Goal: Contribute content: Contribute content

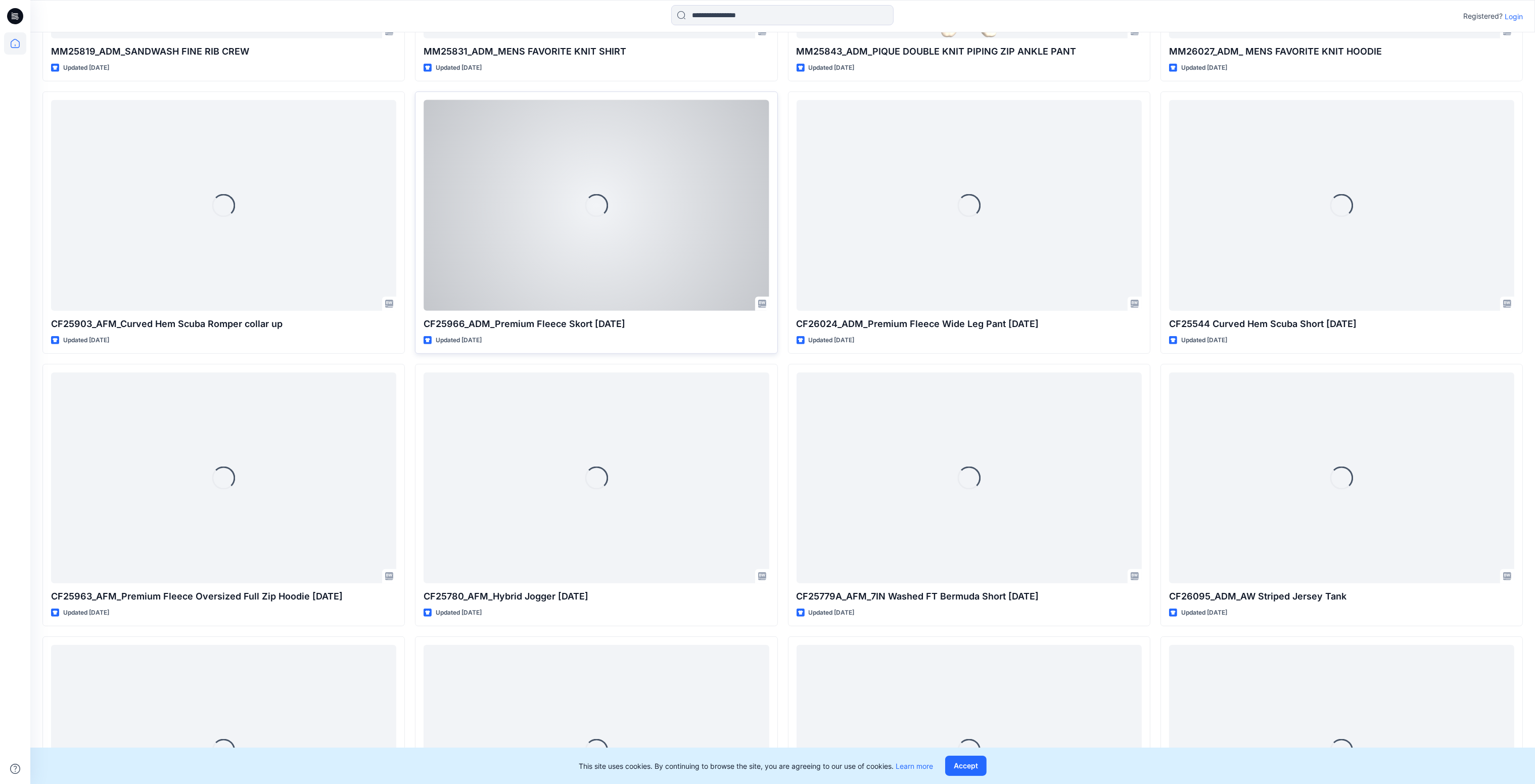
scroll to position [1245, 0]
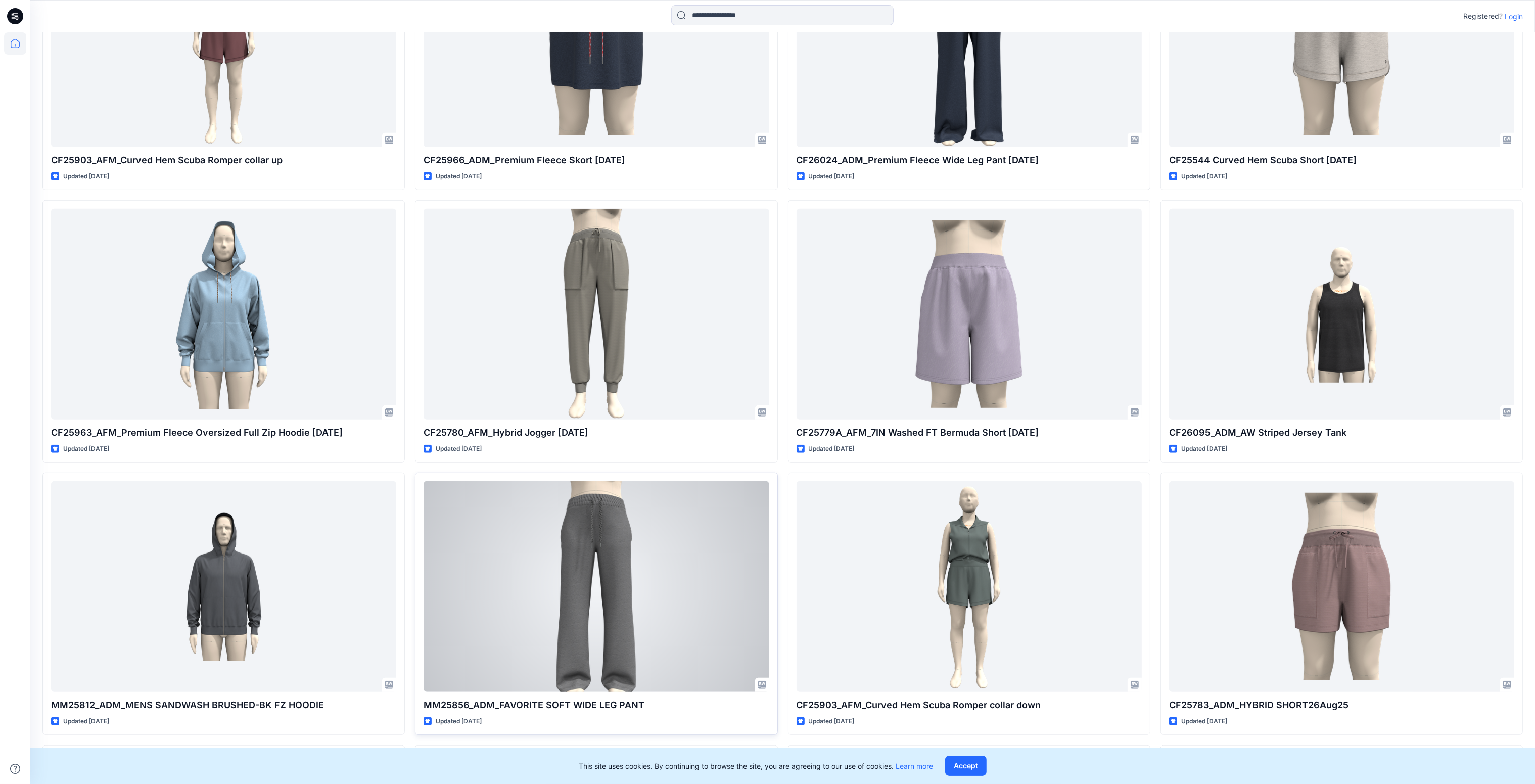
click at [716, 599] on div at bounding box center [596, 586] width 345 height 211
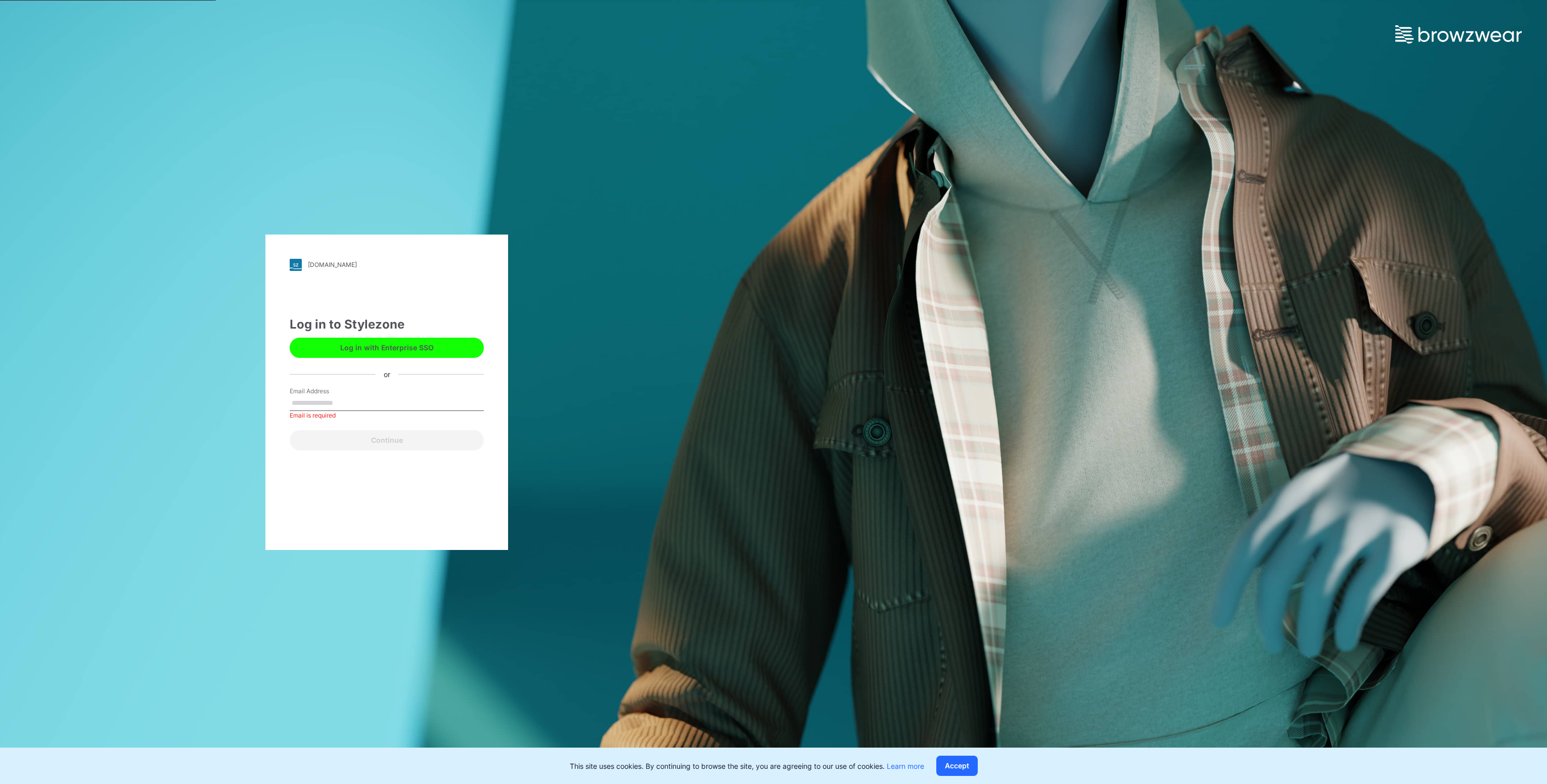
drag, startPoint x: 1087, startPoint y: 405, endPoint x: 838, endPoint y: 412, distance: 249.1
click at [1085, 405] on div "classic-athlux.stylezone.com Loading... Log in to Stylezone Log in with Enterpr…" at bounding box center [773, 392] width 1547 height 784
click at [436, 402] on input "Email Address" at bounding box center [386, 403] width 194 height 15
type input "**********"
click at [359, 442] on button "Continue" at bounding box center [386, 440] width 194 height 20
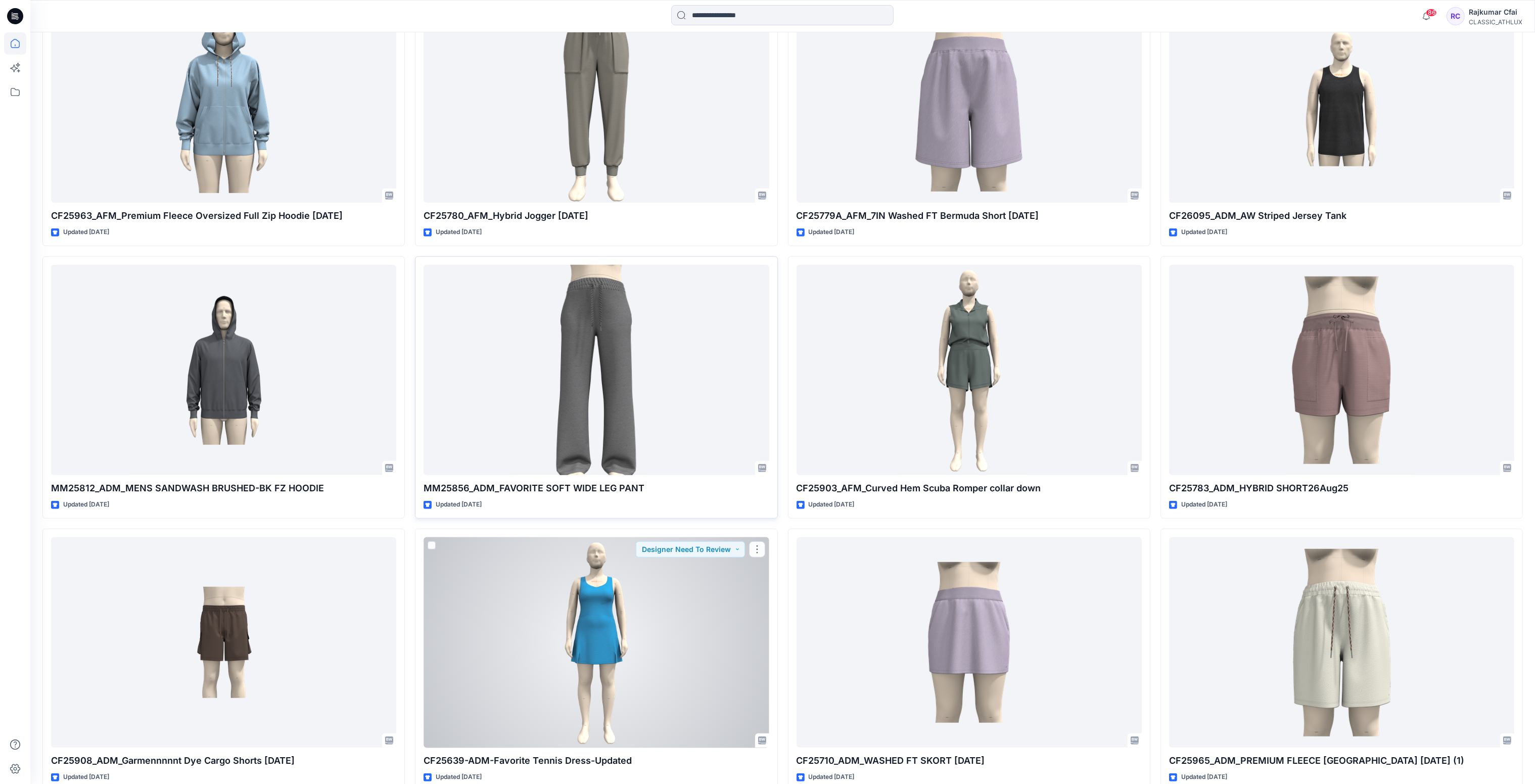
scroll to position [1507, 0]
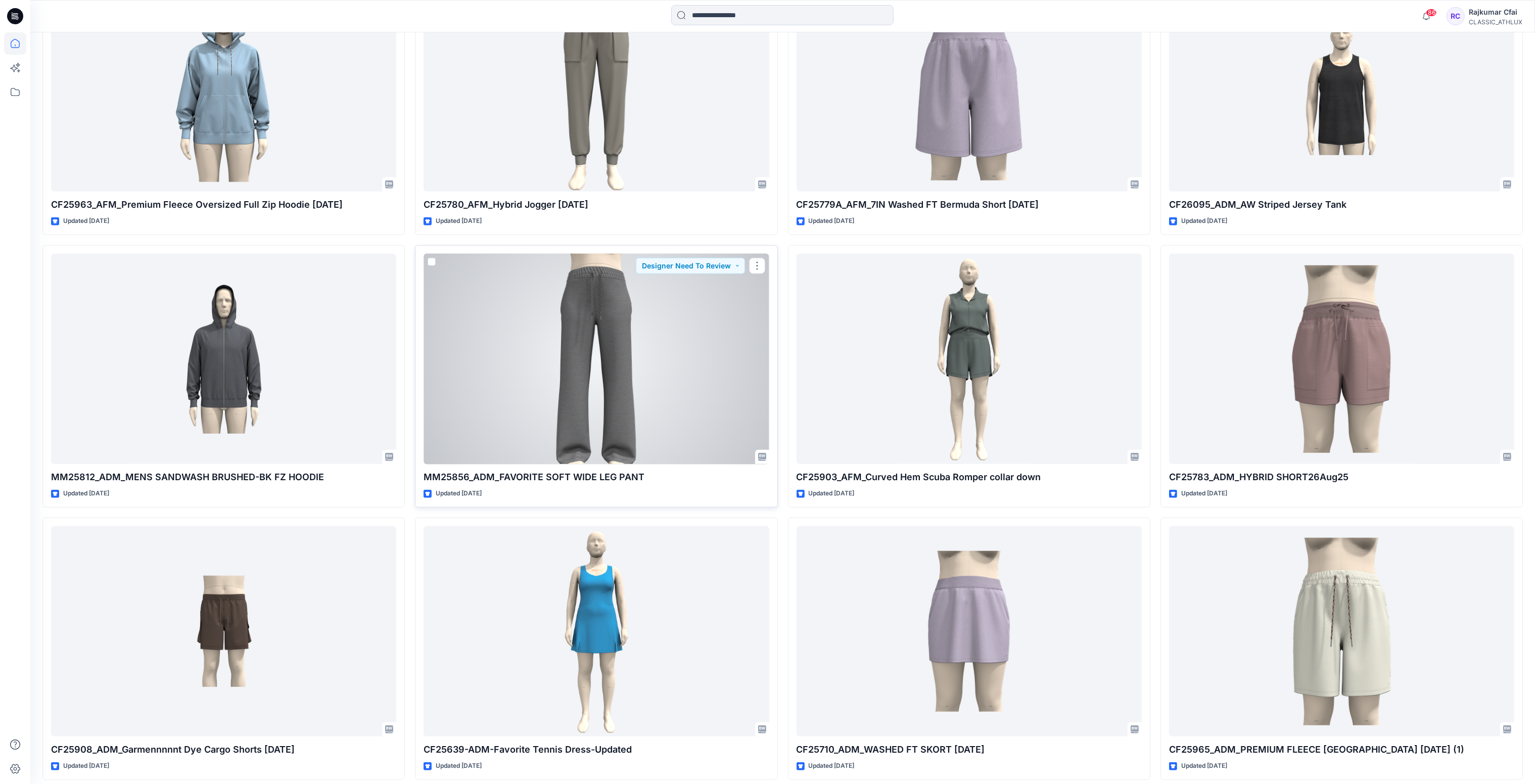
click at [667, 399] on div at bounding box center [596, 359] width 345 height 211
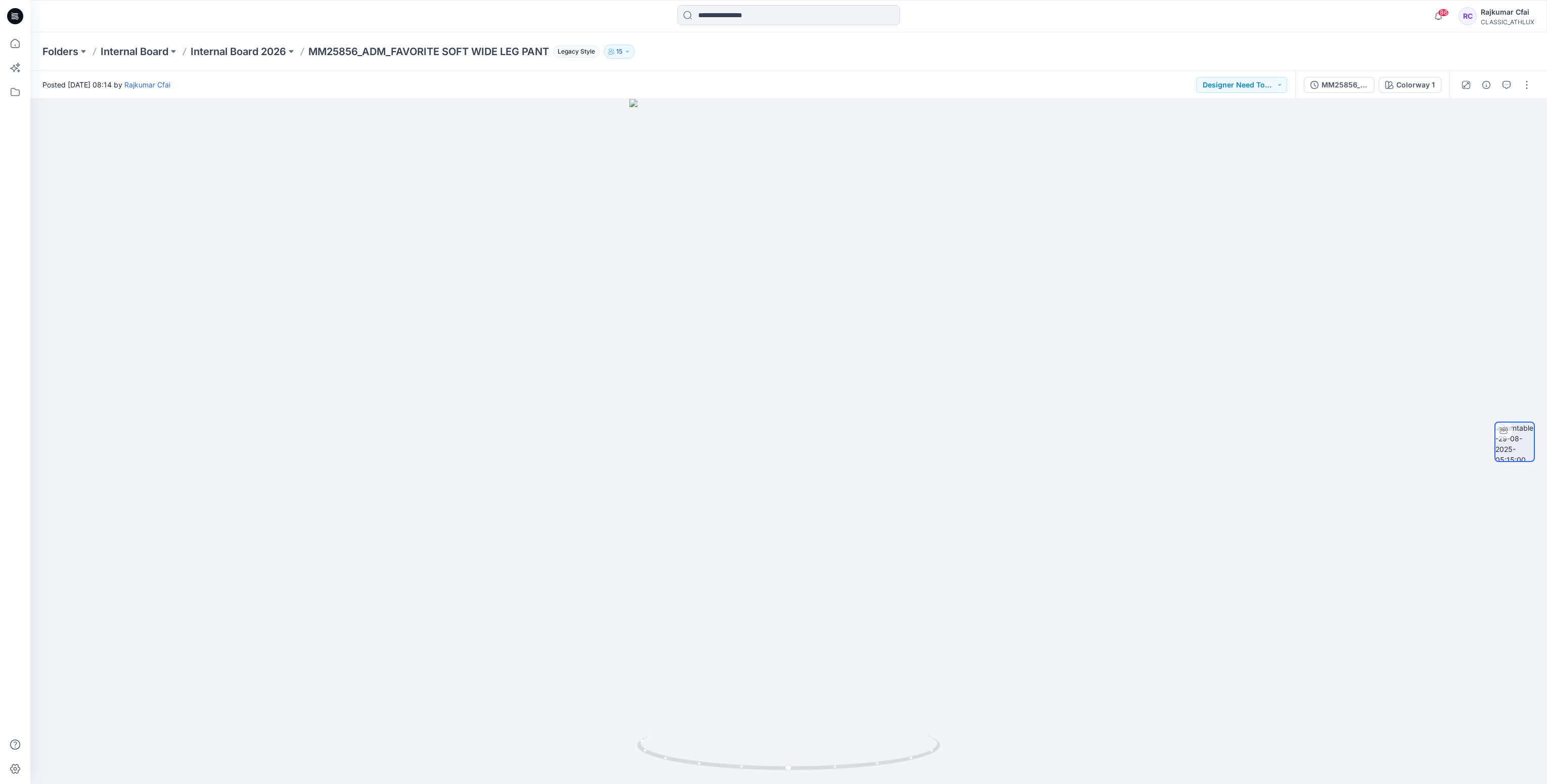
click at [20, 19] on icon at bounding box center [15, 16] width 16 height 16
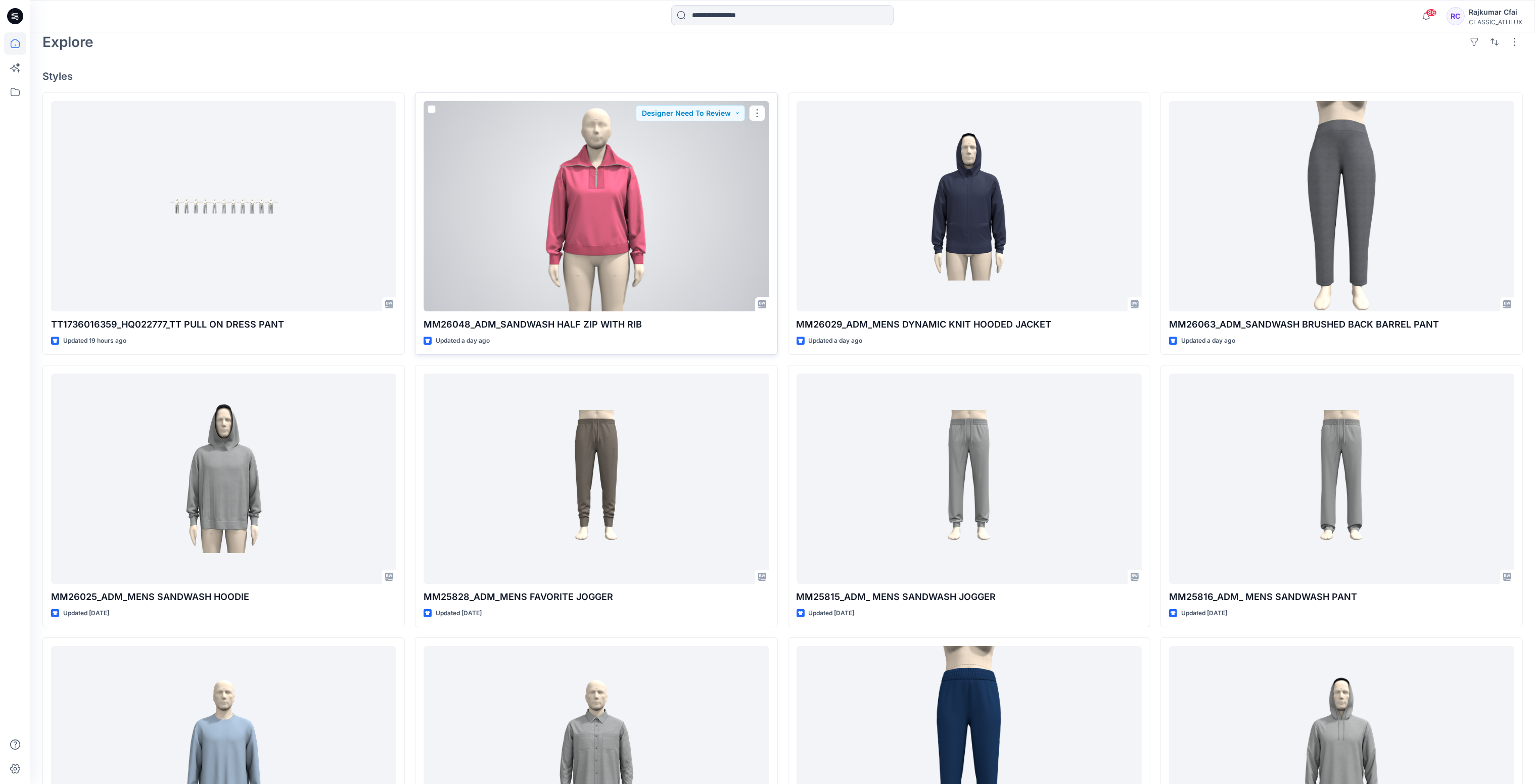
scroll to position [303, 0]
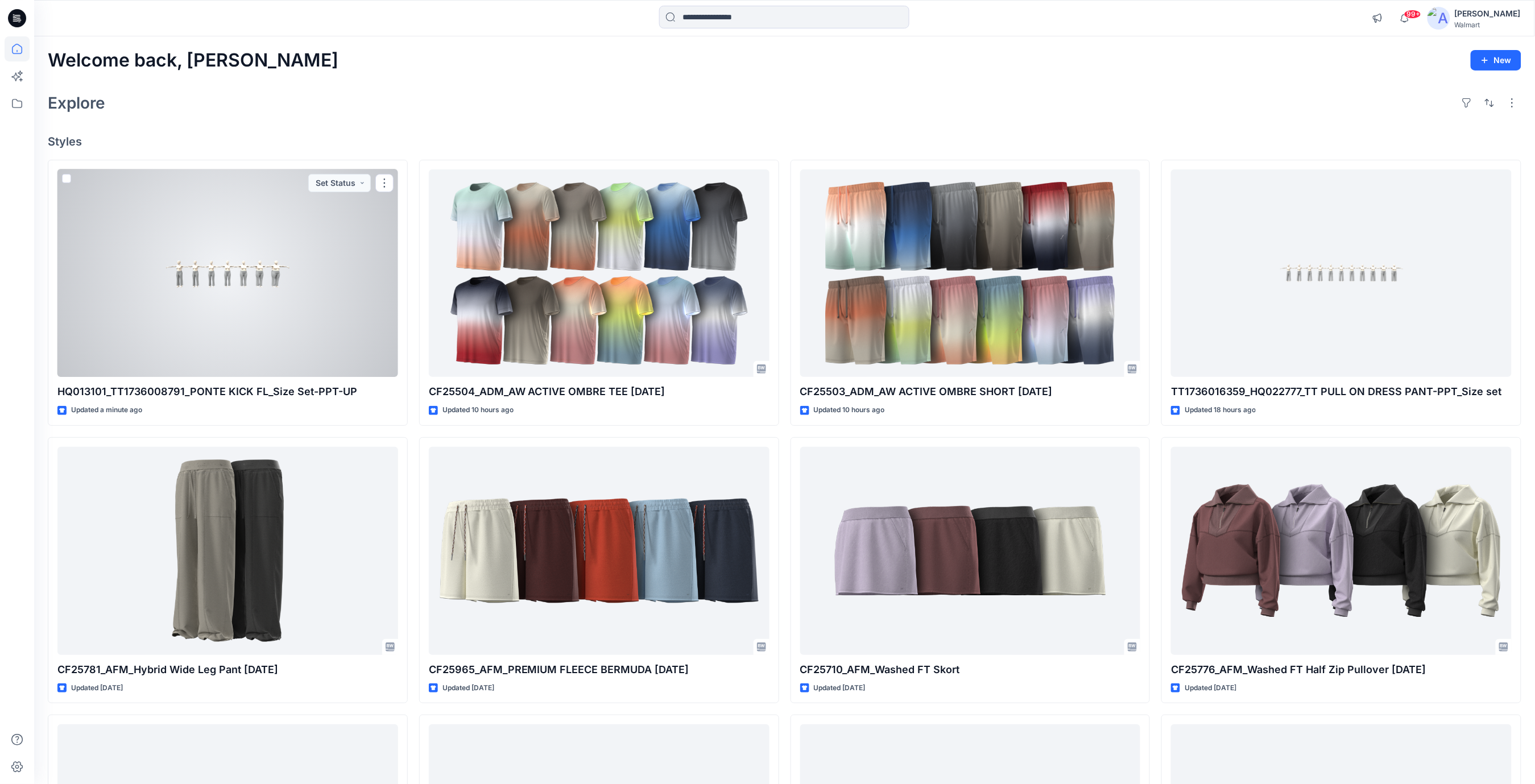
drag, startPoint x: 315, startPoint y: 278, endPoint x: 324, endPoint y: 267, distance: 14.2
click at [315, 278] on div at bounding box center [228, 273] width 341 height 208
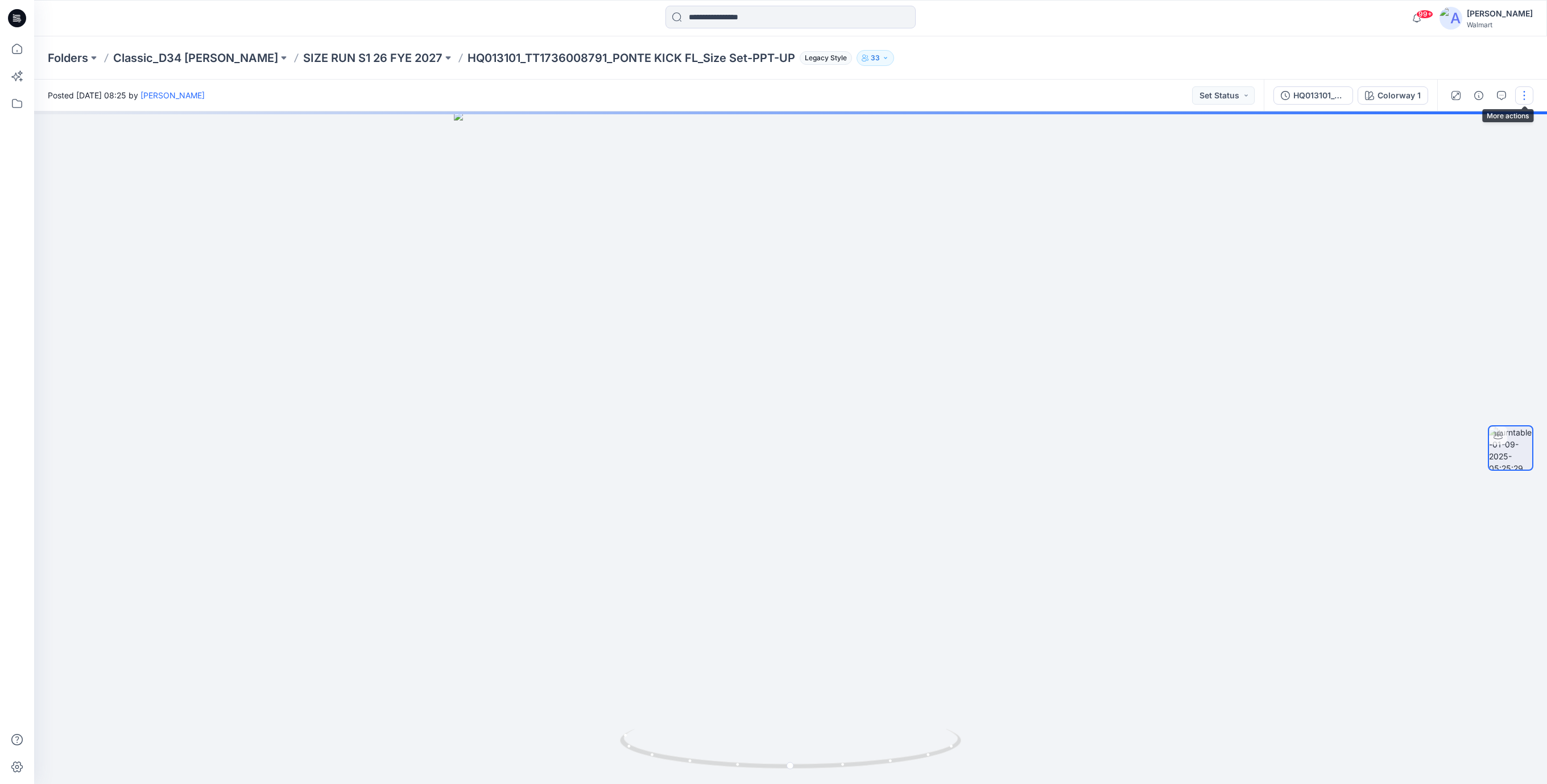
click at [1523, 94] on button "button" at bounding box center [1524, 95] width 18 height 18
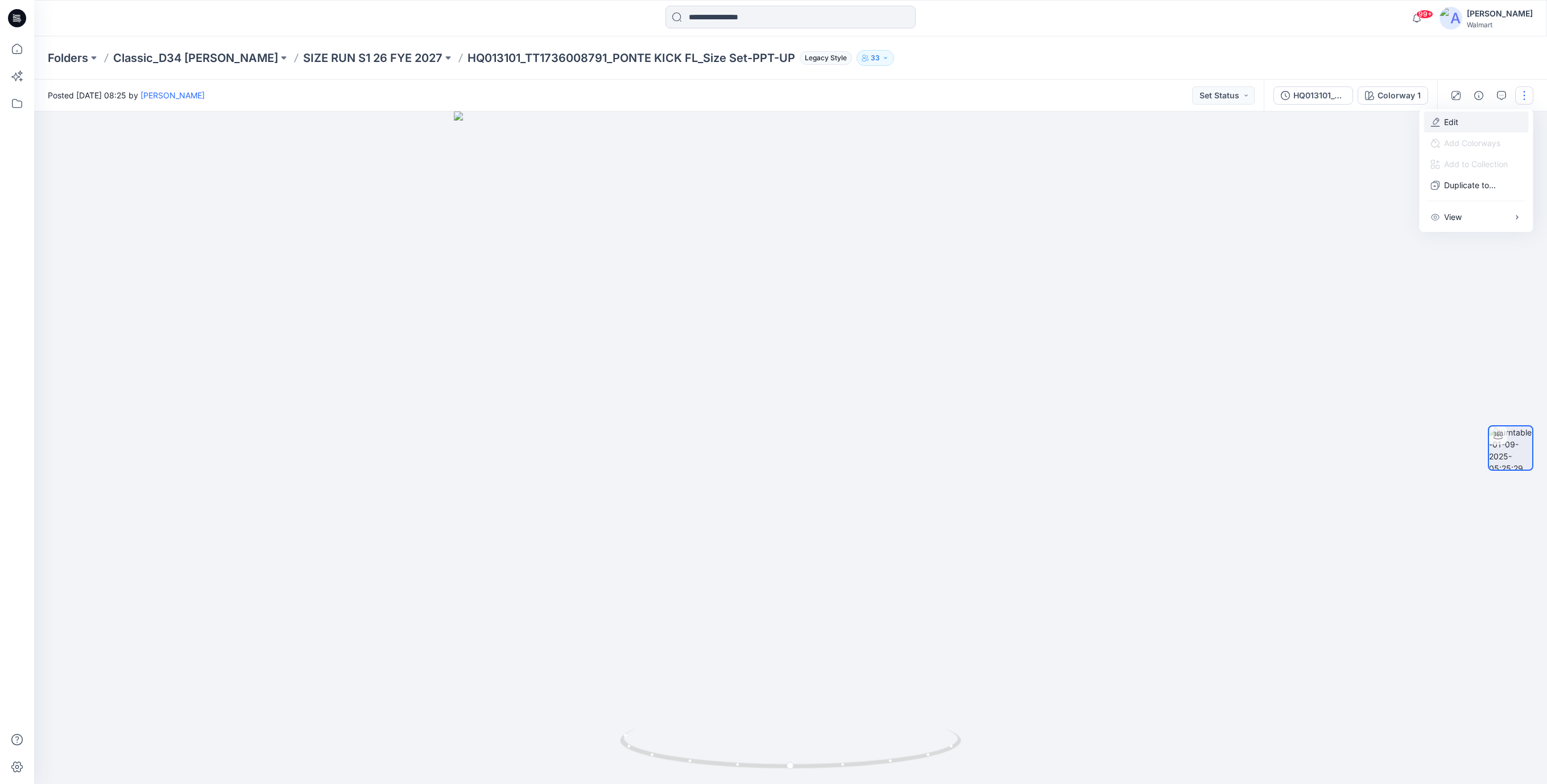
click at [1444, 121] on p "Edit" at bounding box center [1450, 122] width 14 height 12
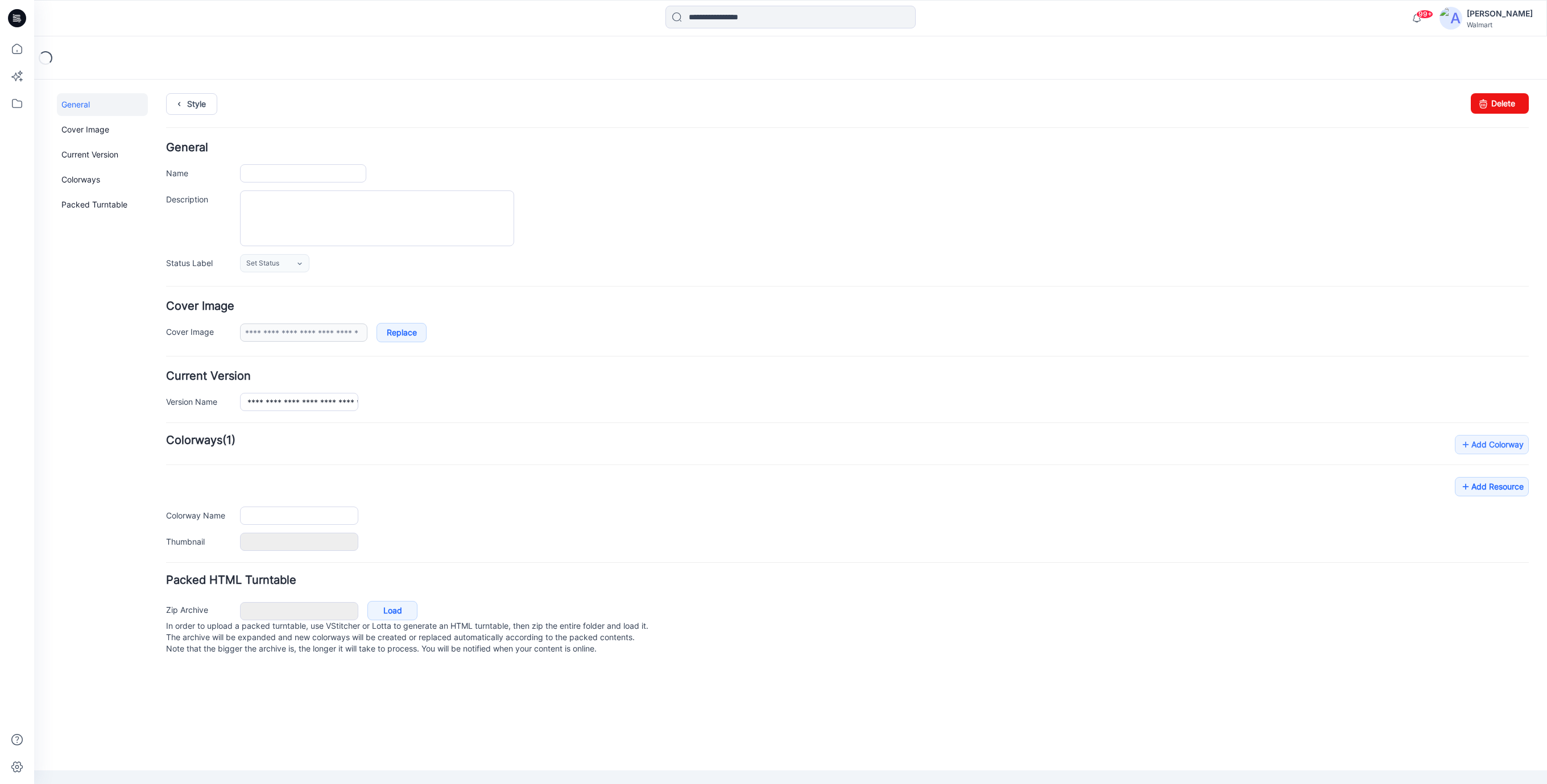
type input "**********"
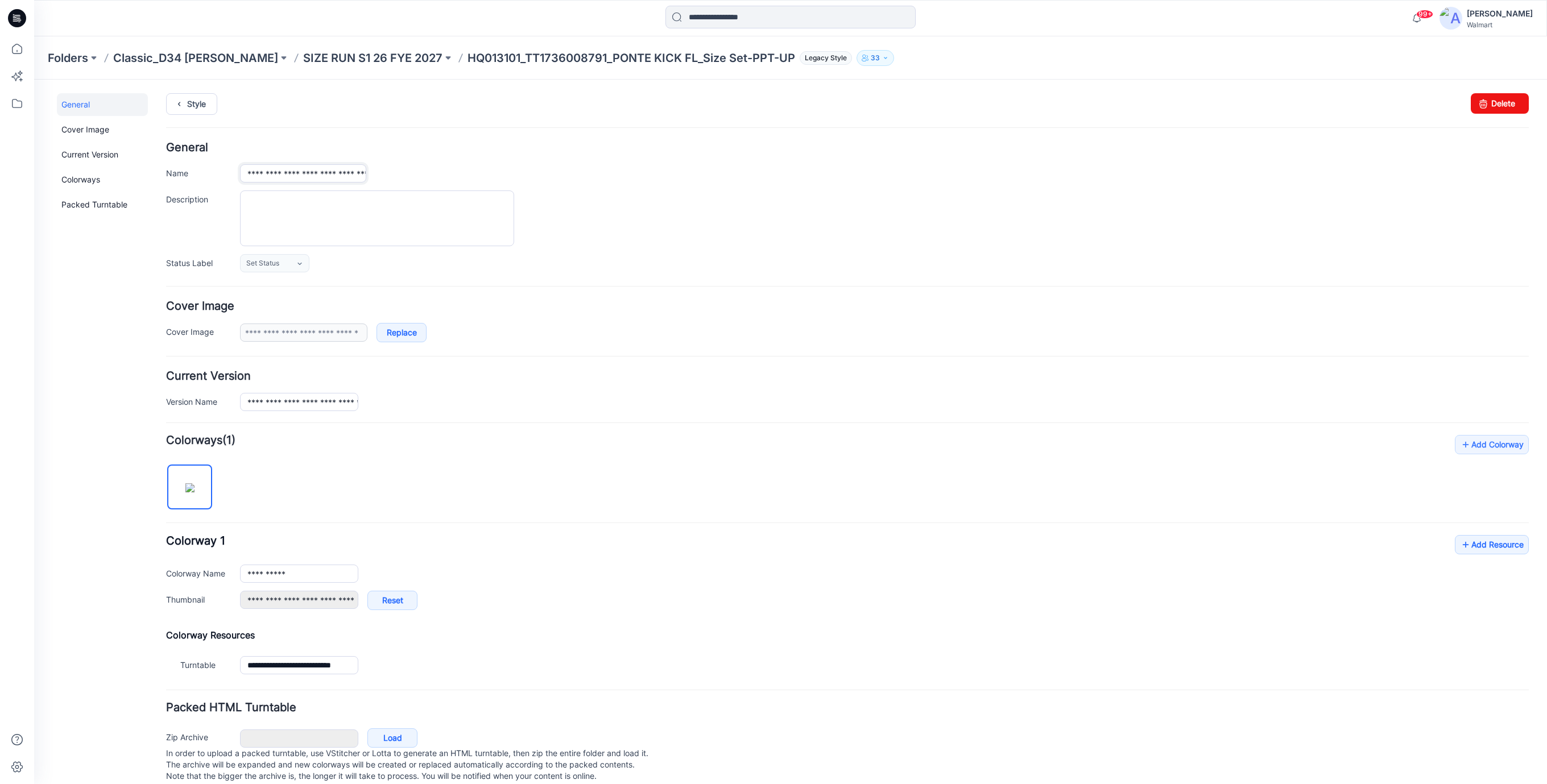
click at [292, 178] on input "**********" at bounding box center [303, 173] width 126 height 18
type input "**********"
click at [588, 178] on div "**********" at bounding box center [884, 173] width 1289 height 18
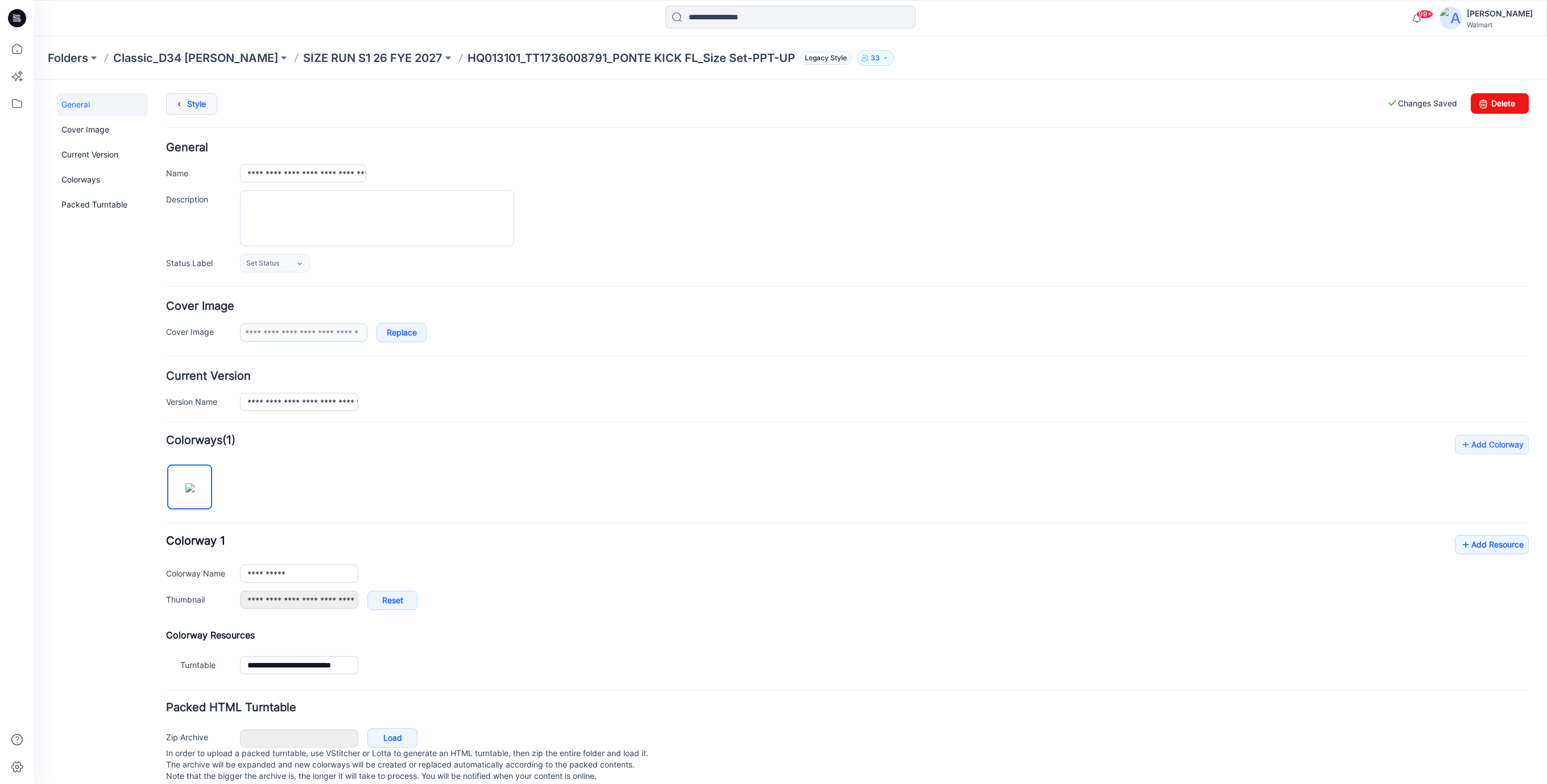
click at [205, 110] on link "Style" at bounding box center [192, 104] width 51 height 22
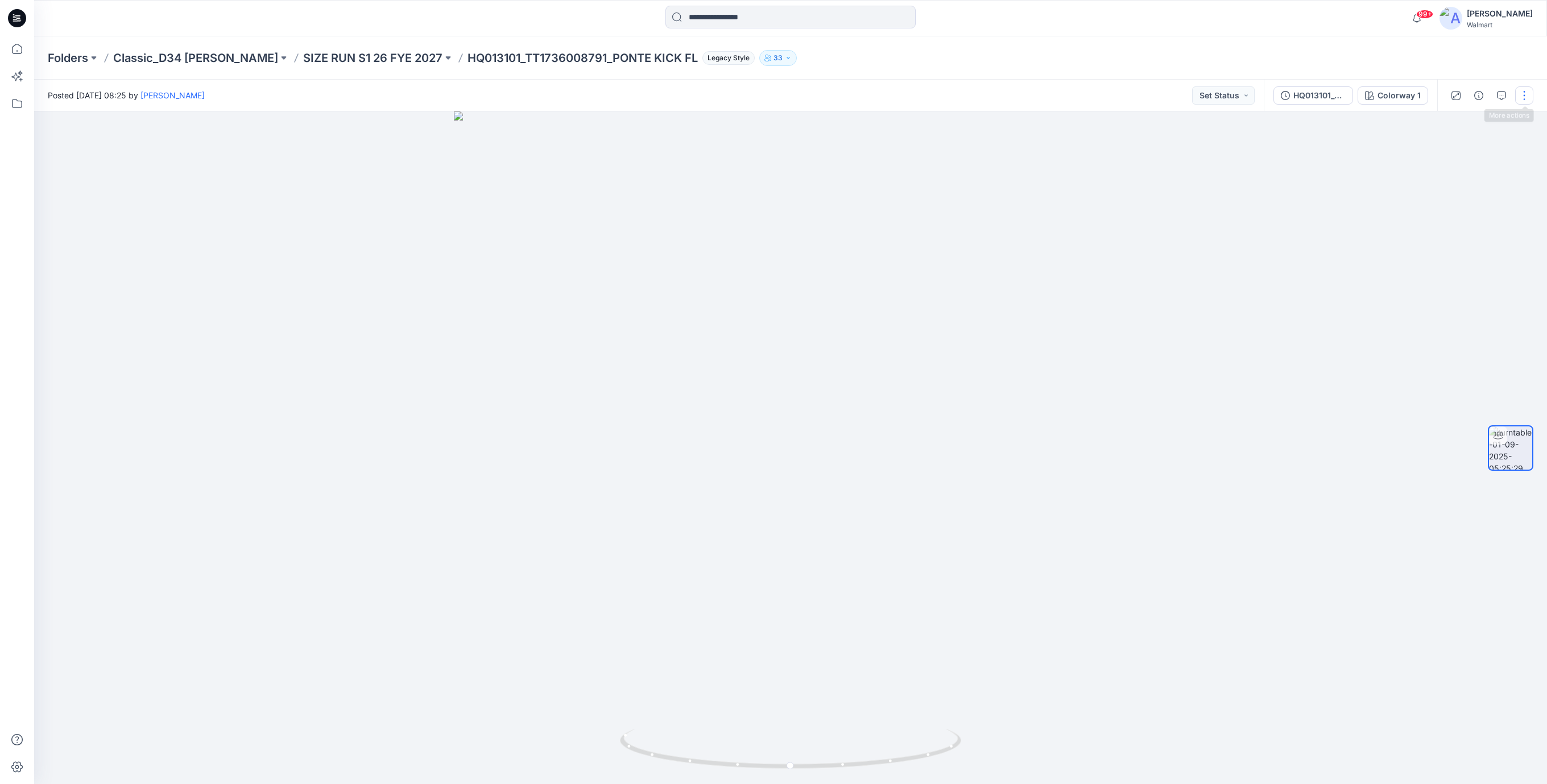
click at [1521, 94] on button "button" at bounding box center [1524, 95] width 18 height 18
click at [1448, 124] on p "Edit" at bounding box center [1450, 122] width 14 height 12
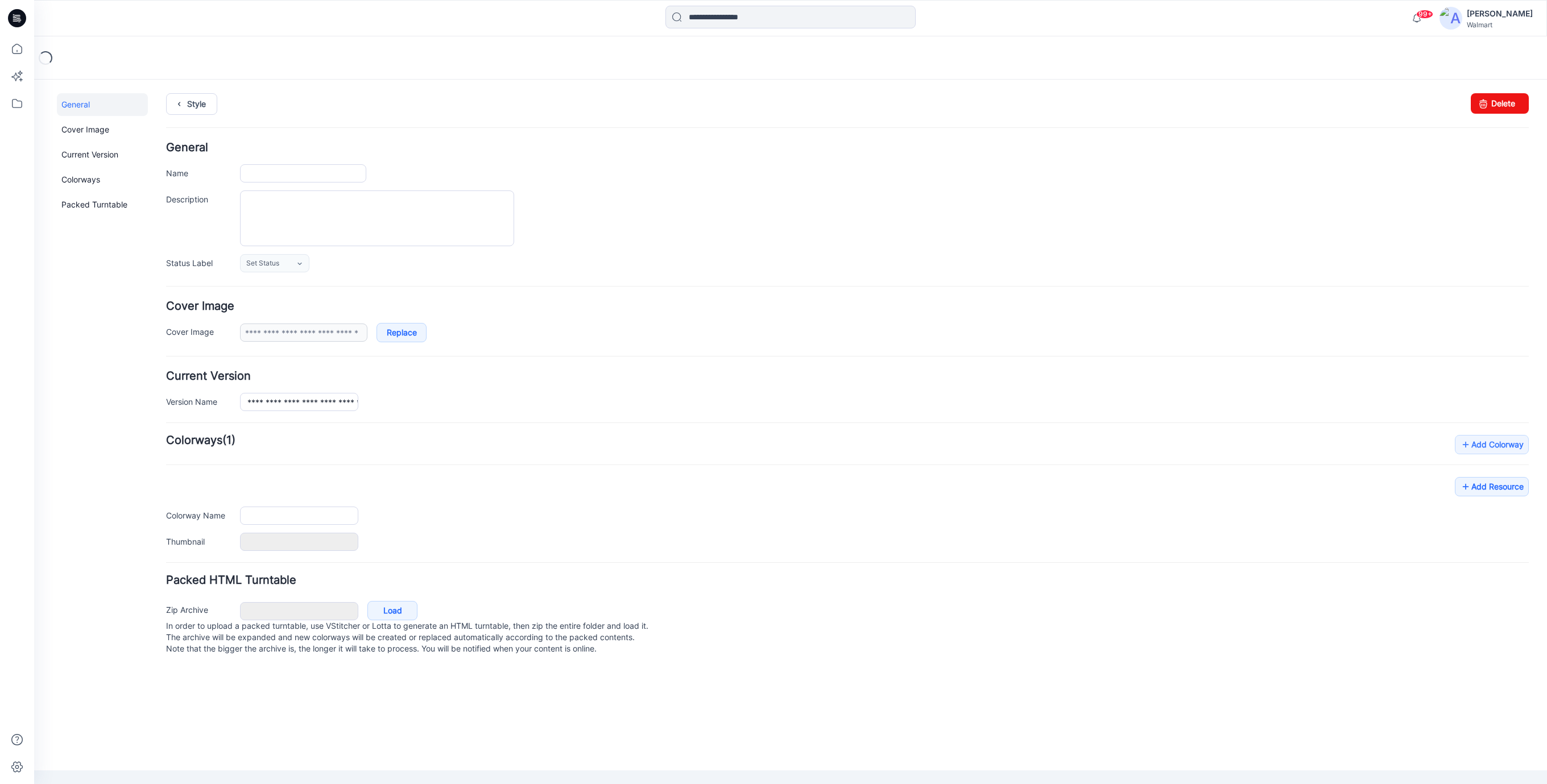
type input "**********"
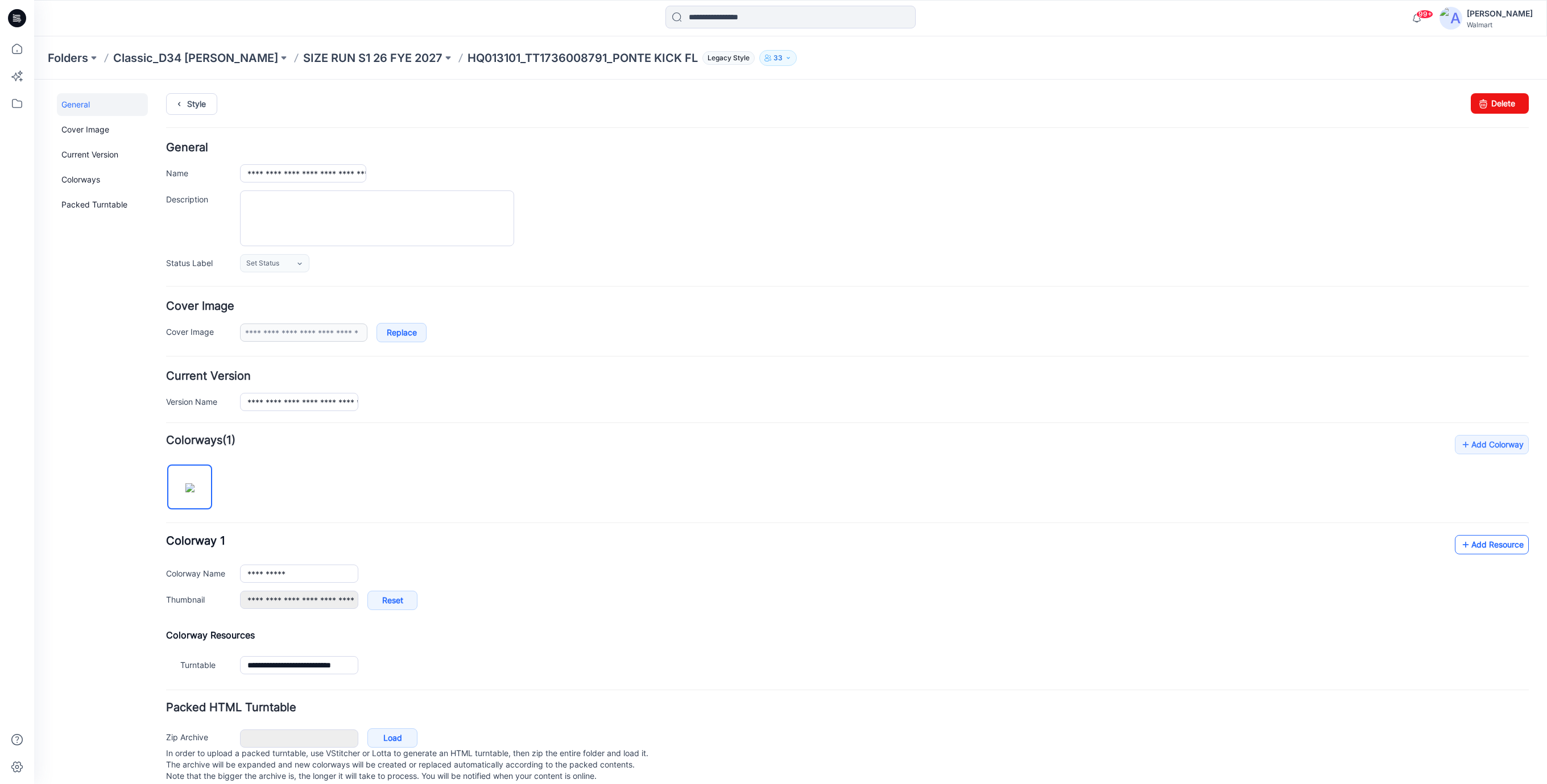
click at [1492, 539] on link "Add Resource" at bounding box center [1491, 544] width 74 height 20
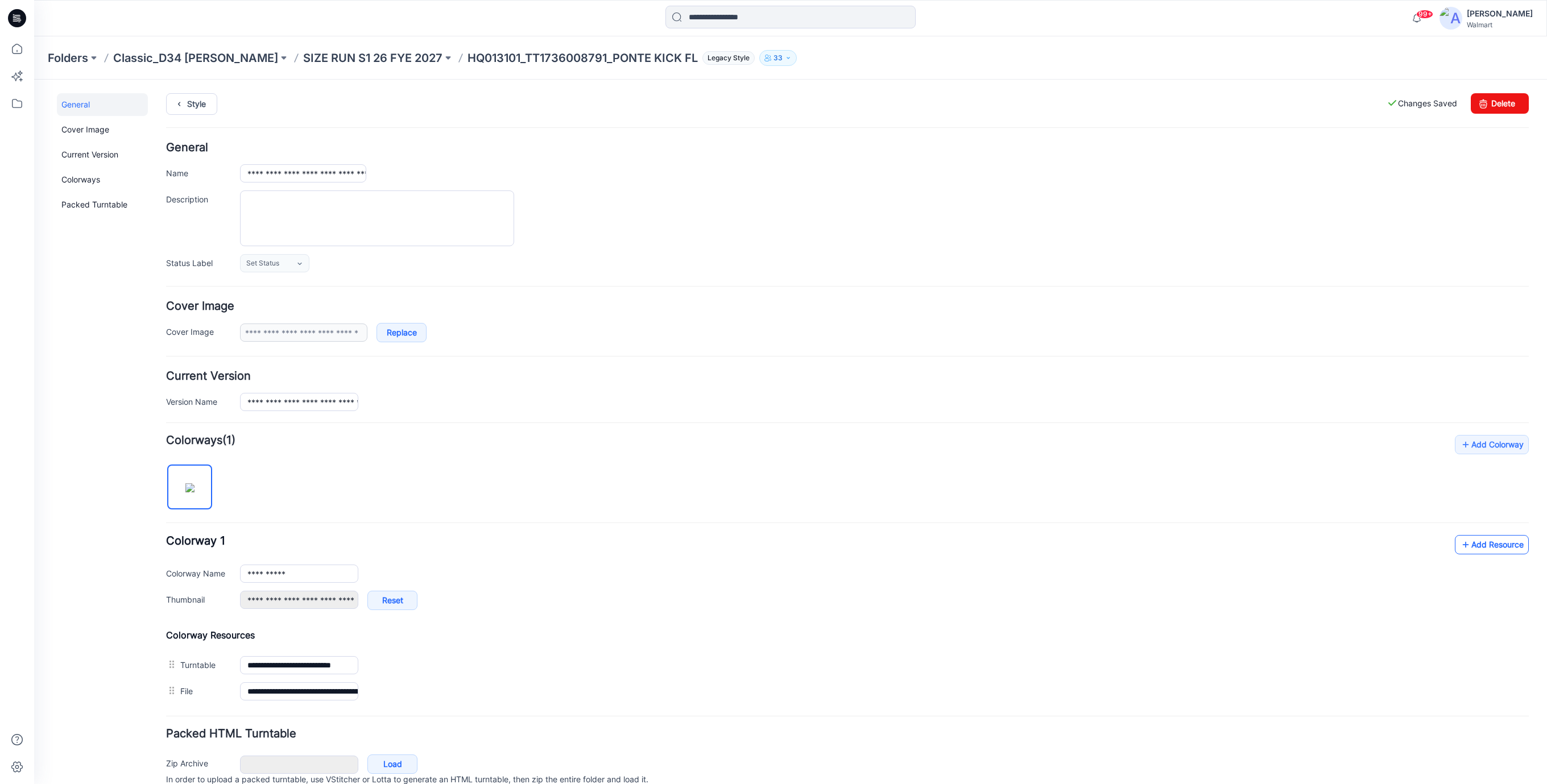
click at [1481, 546] on link "Add Resource" at bounding box center [1491, 544] width 74 height 20
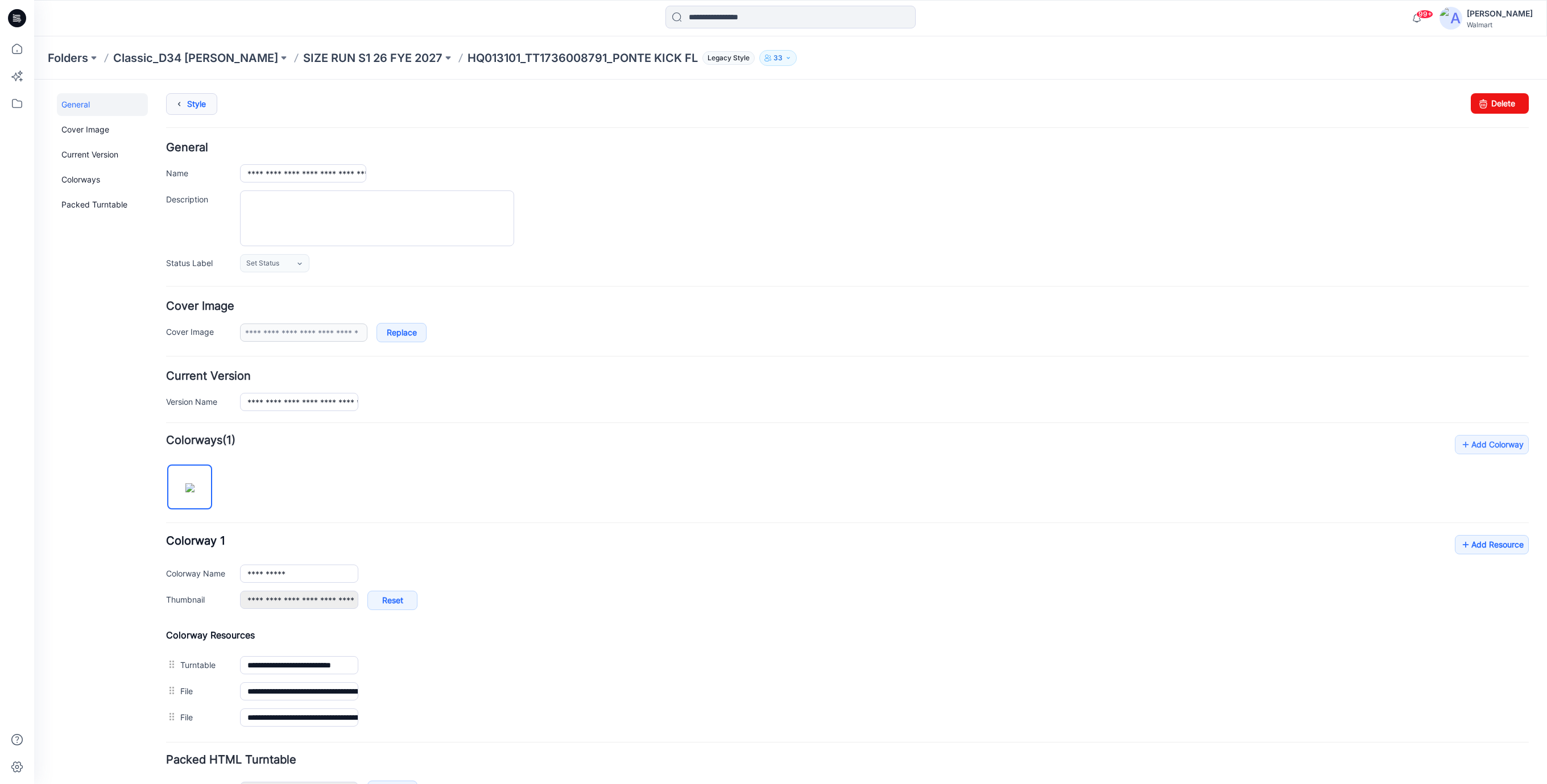
click at [188, 101] on link "Style" at bounding box center [192, 104] width 51 height 22
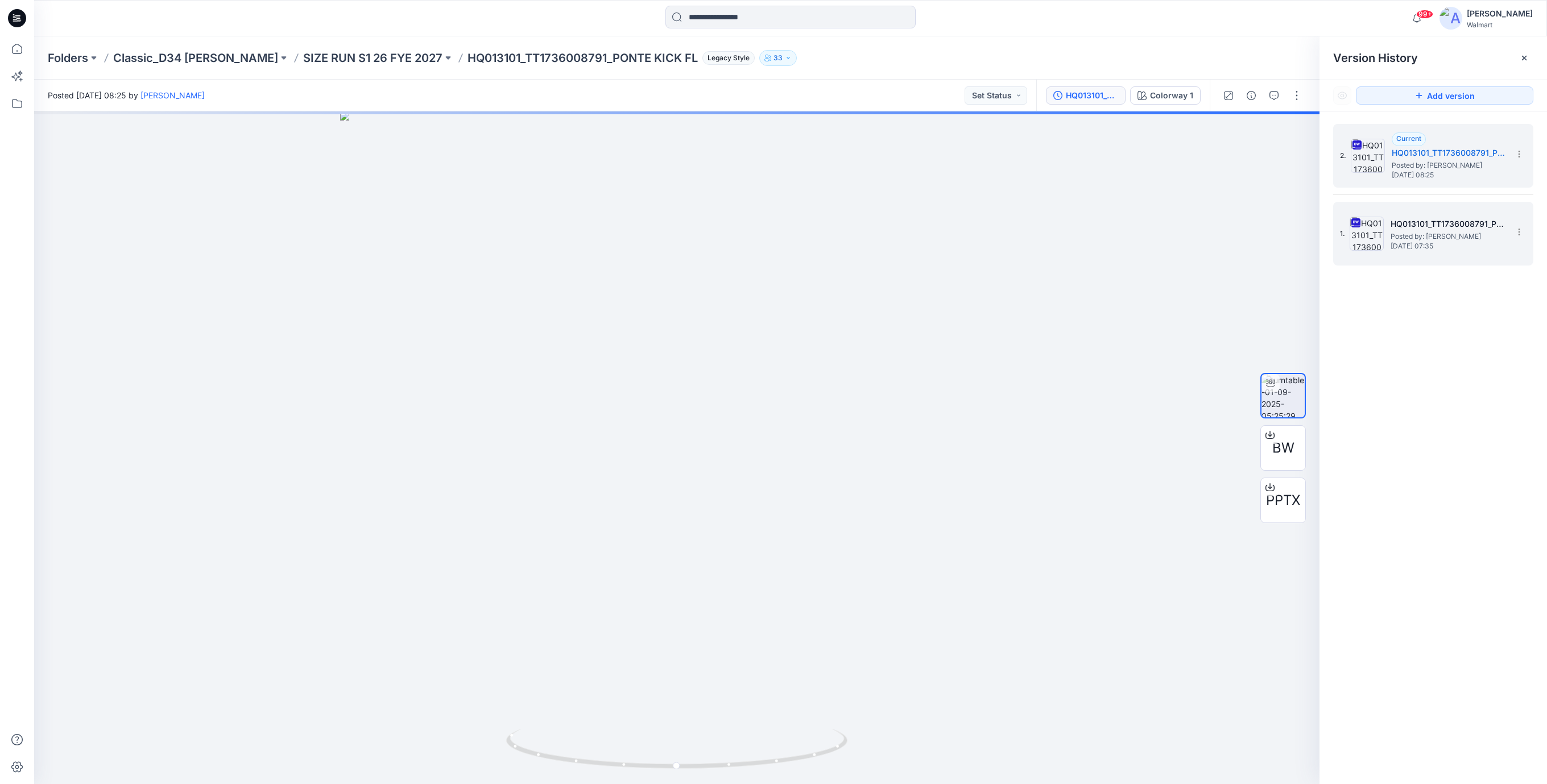
click at [1461, 231] on span "Posted by: [PERSON_NAME]" at bounding box center [1447, 236] width 113 height 11
click at [1433, 153] on h5 "HQ013101_TT1736008791_PONTE KICK FL_Size Set-PPT-UP" at bounding box center [1448, 153] width 113 height 14
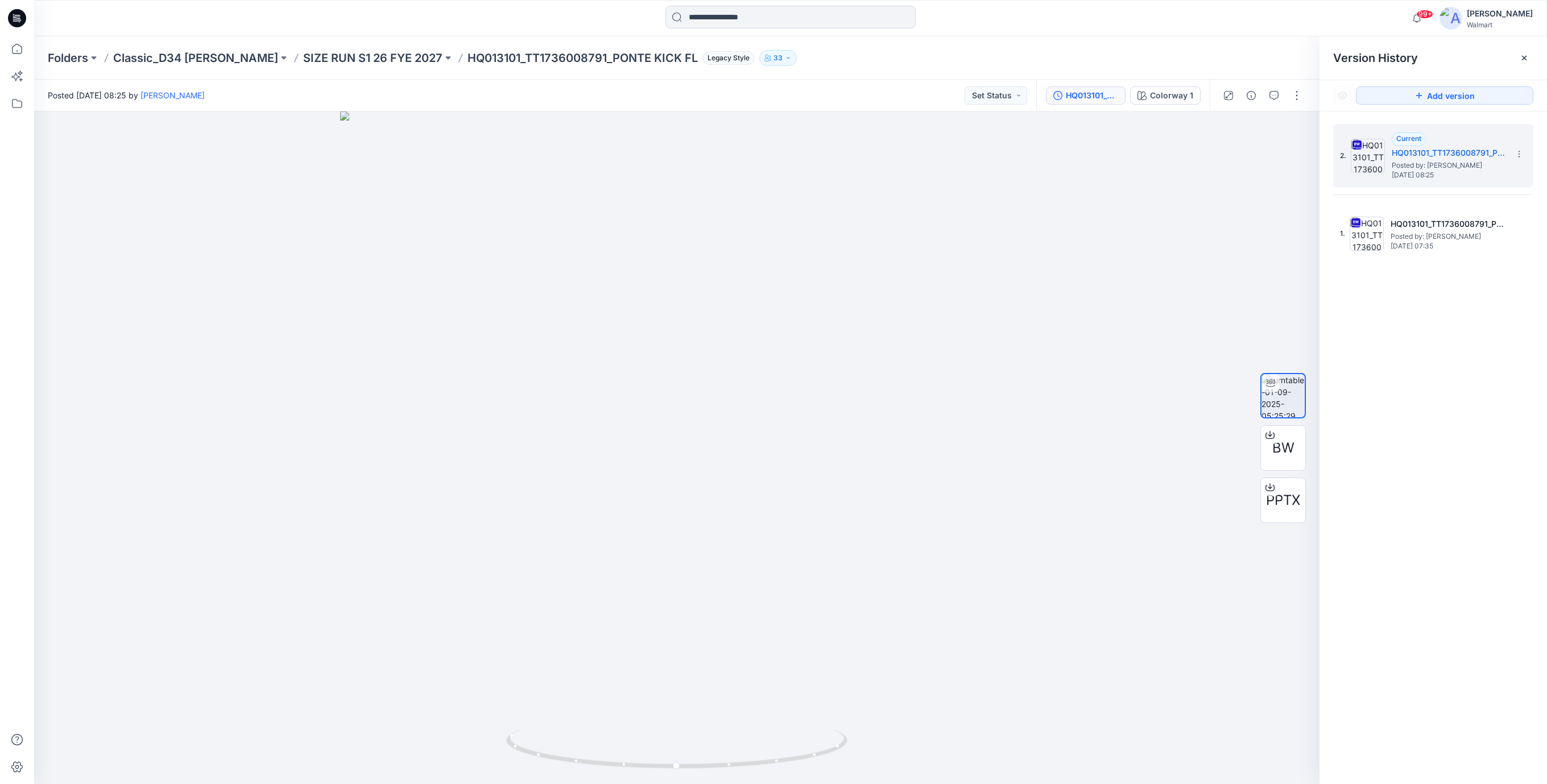
click at [16, 18] on icon at bounding box center [17, 18] width 18 height 18
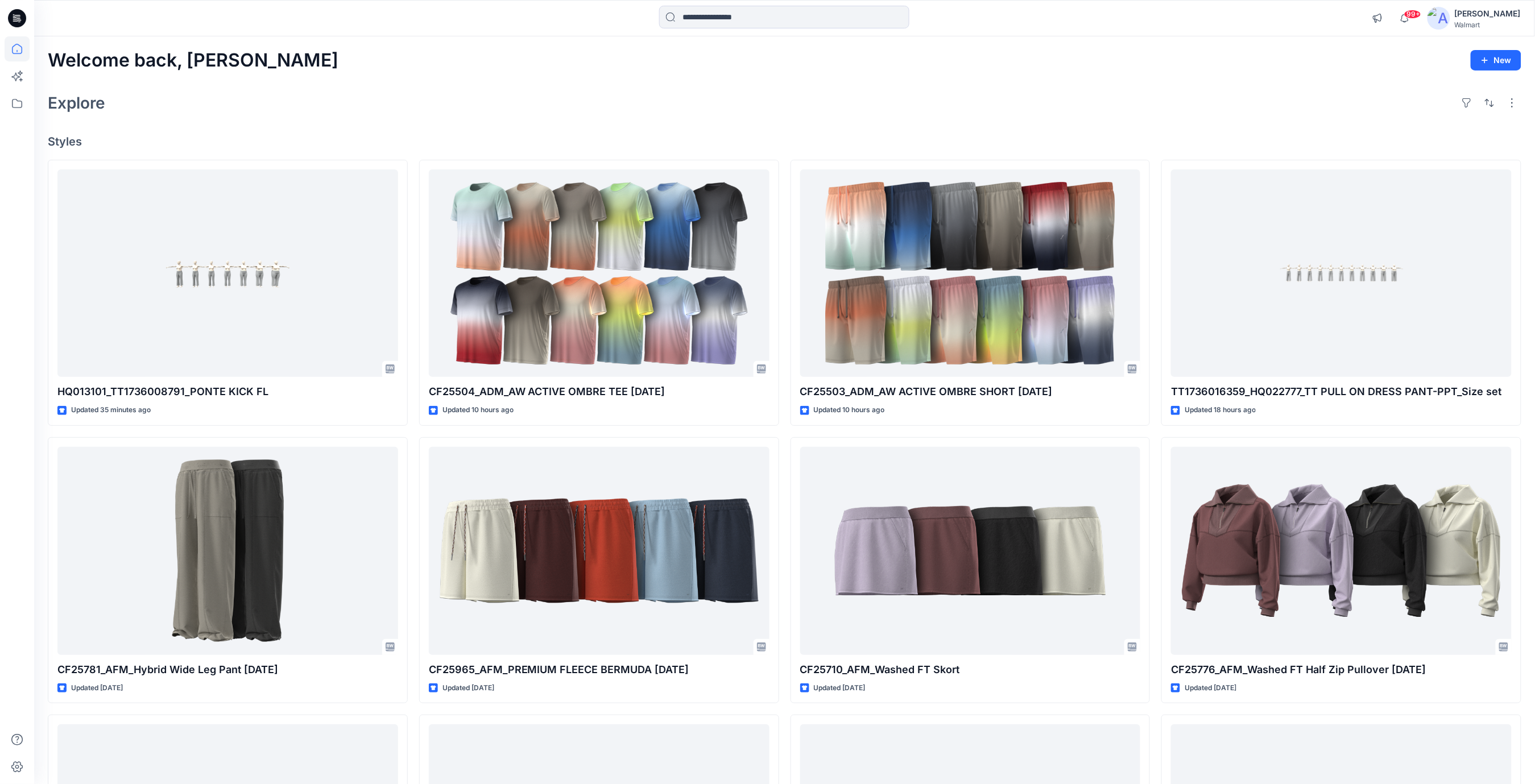
click at [512, 111] on div "Explore" at bounding box center [784, 103] width 1474 height 27
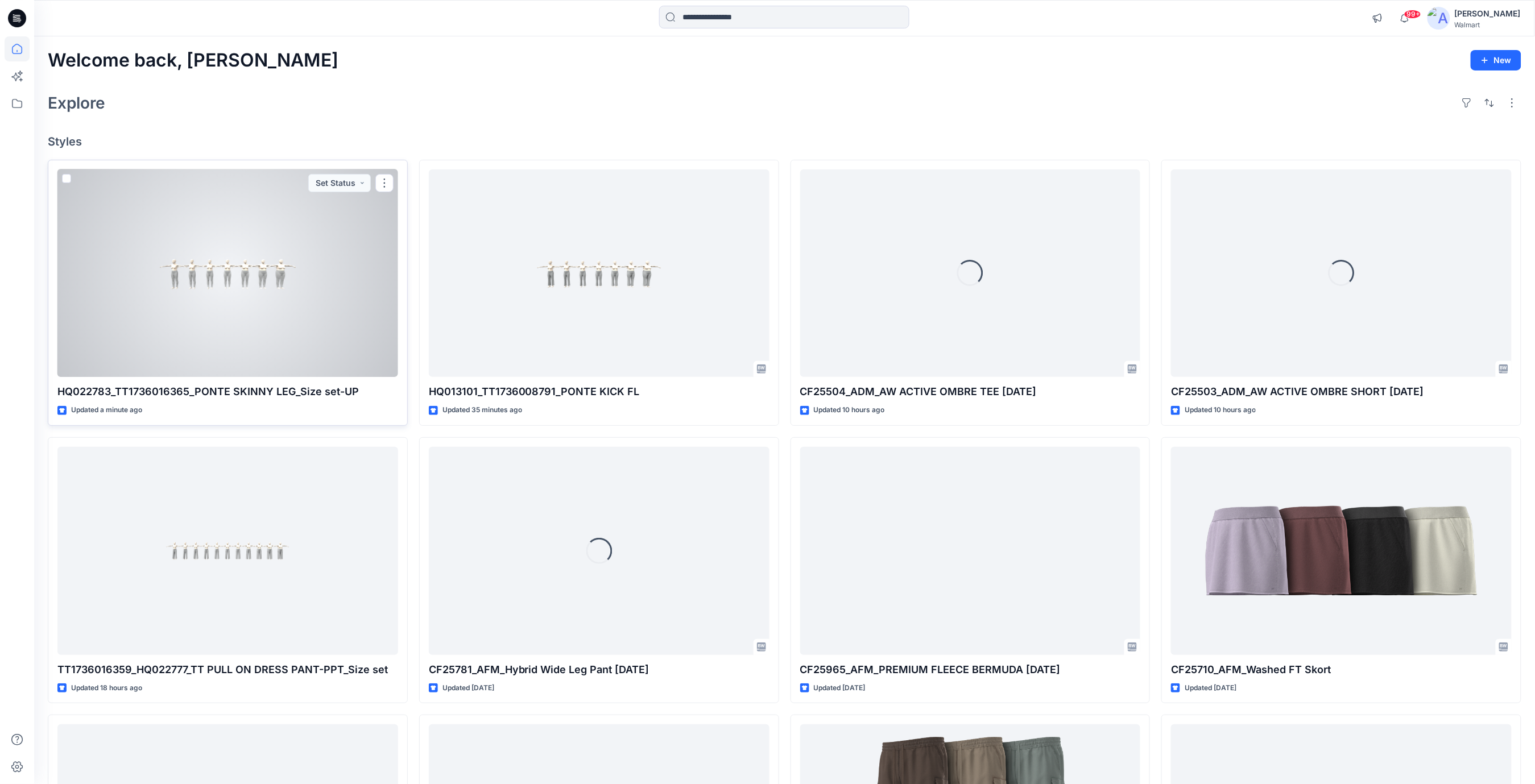
click at [293, 342] on div at bounding box center [228, 273] width 341 height 208
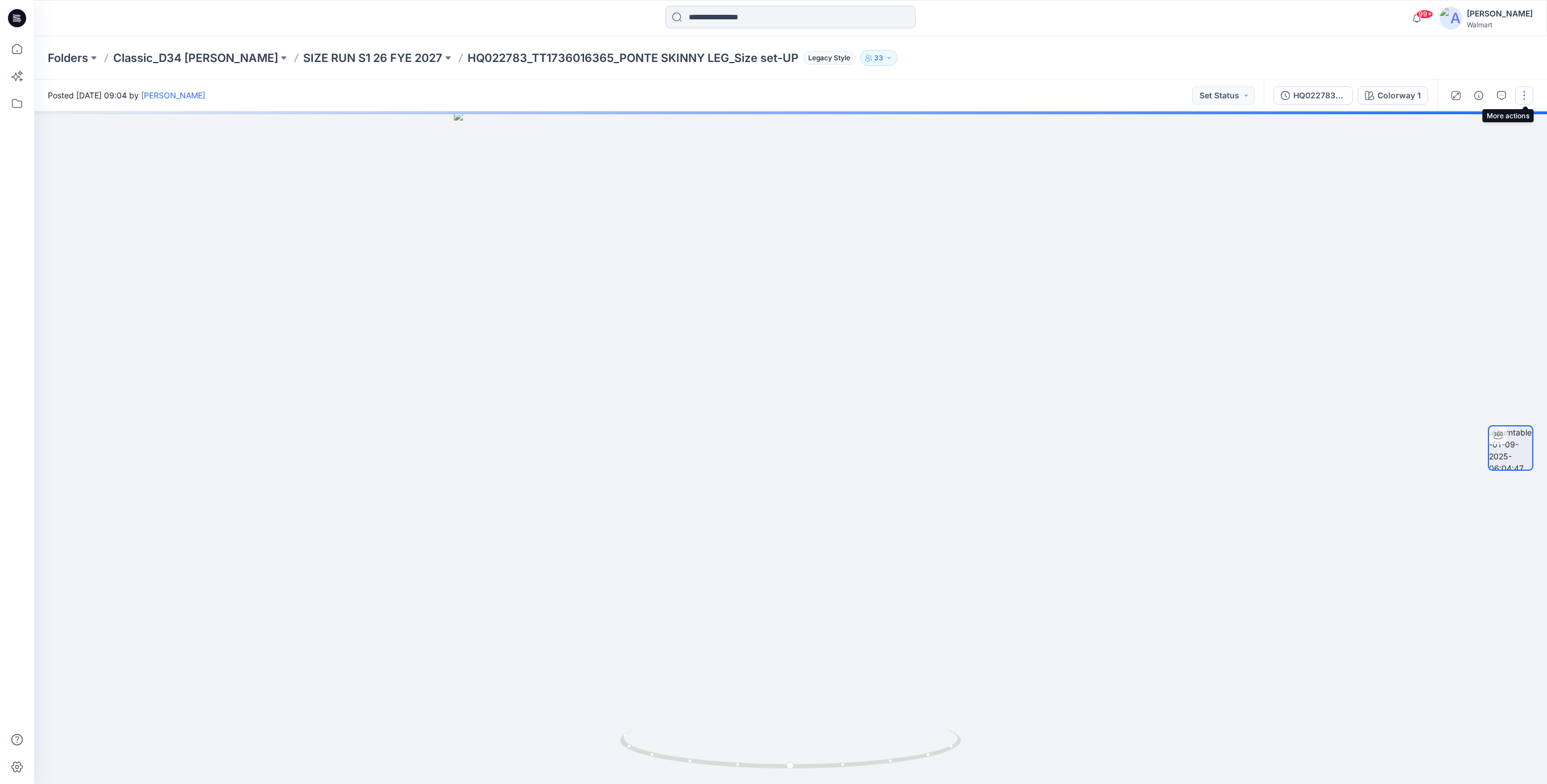
click at [1525, 94] on button "button" at bounding box center [1524, 95] width 18 height 18
click at [1452, 124] on p "Edit" at bounding box center [1450, 122] width 14 height 12
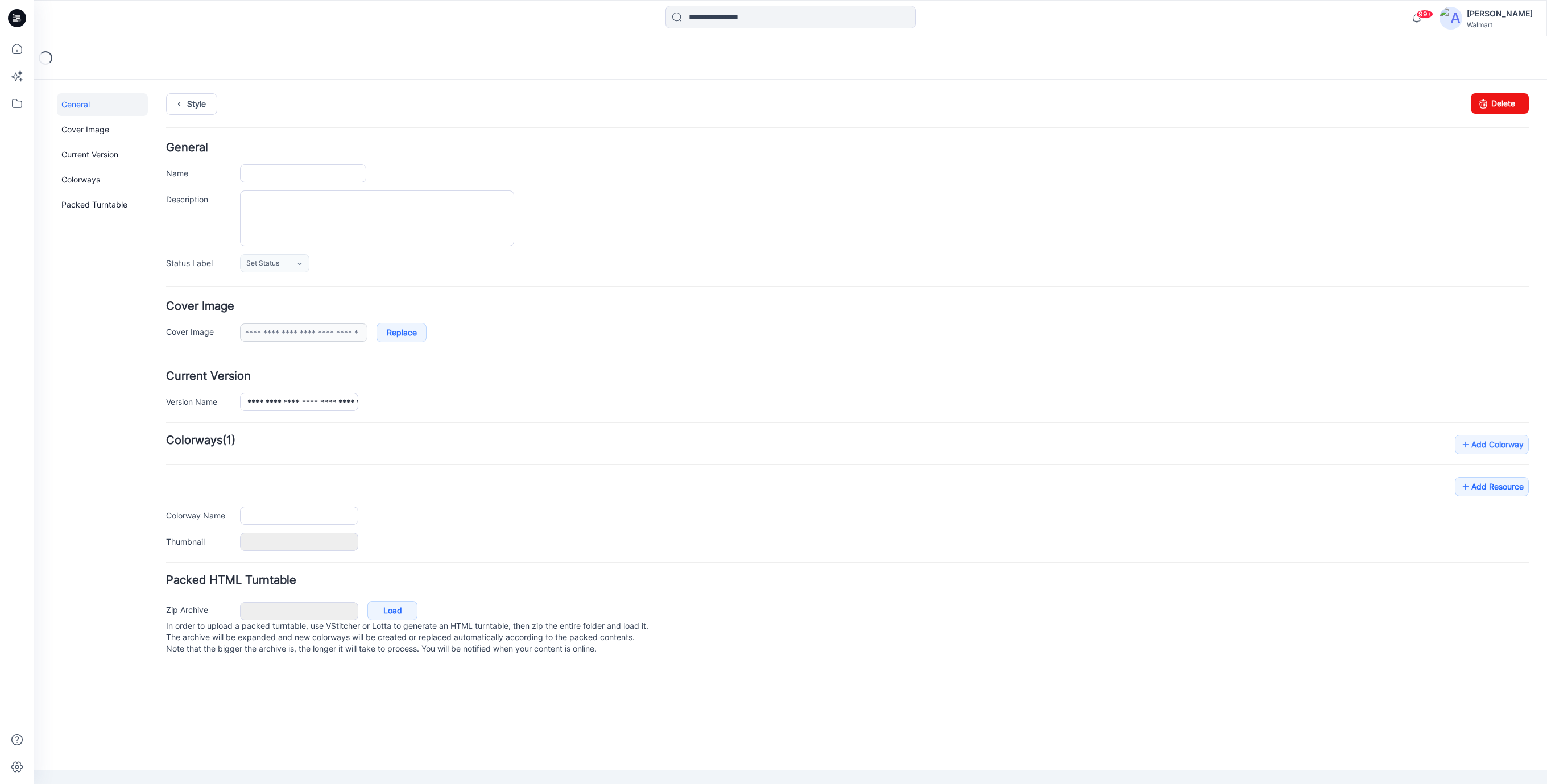
type input "**********"
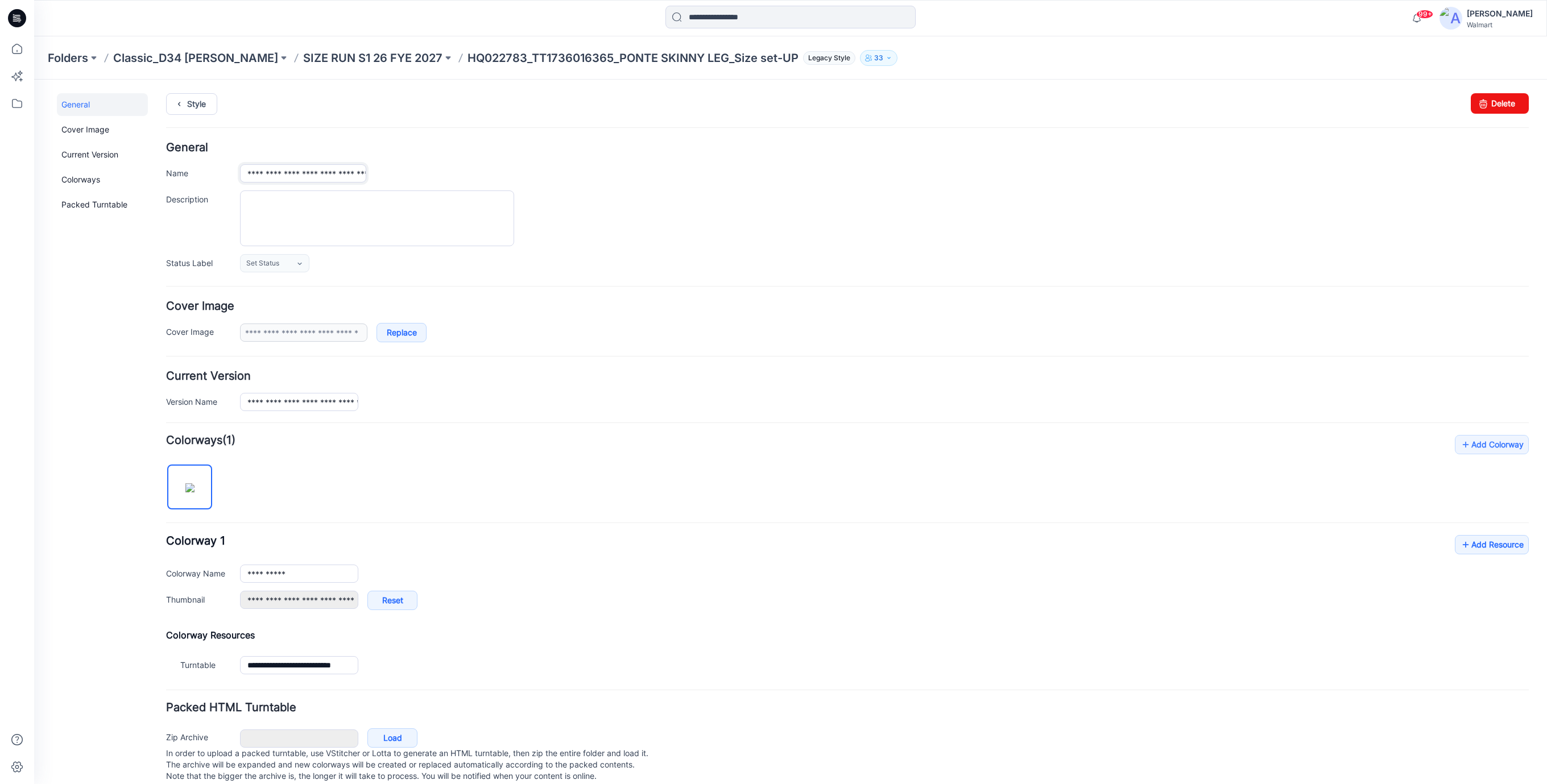
click at [328, 176] on input "**********" at bounding box center [303, 173] width 126 height 18
type input "**********"
click at [675, 198] on div at bounding box center [884, 218] width 1289 height 55
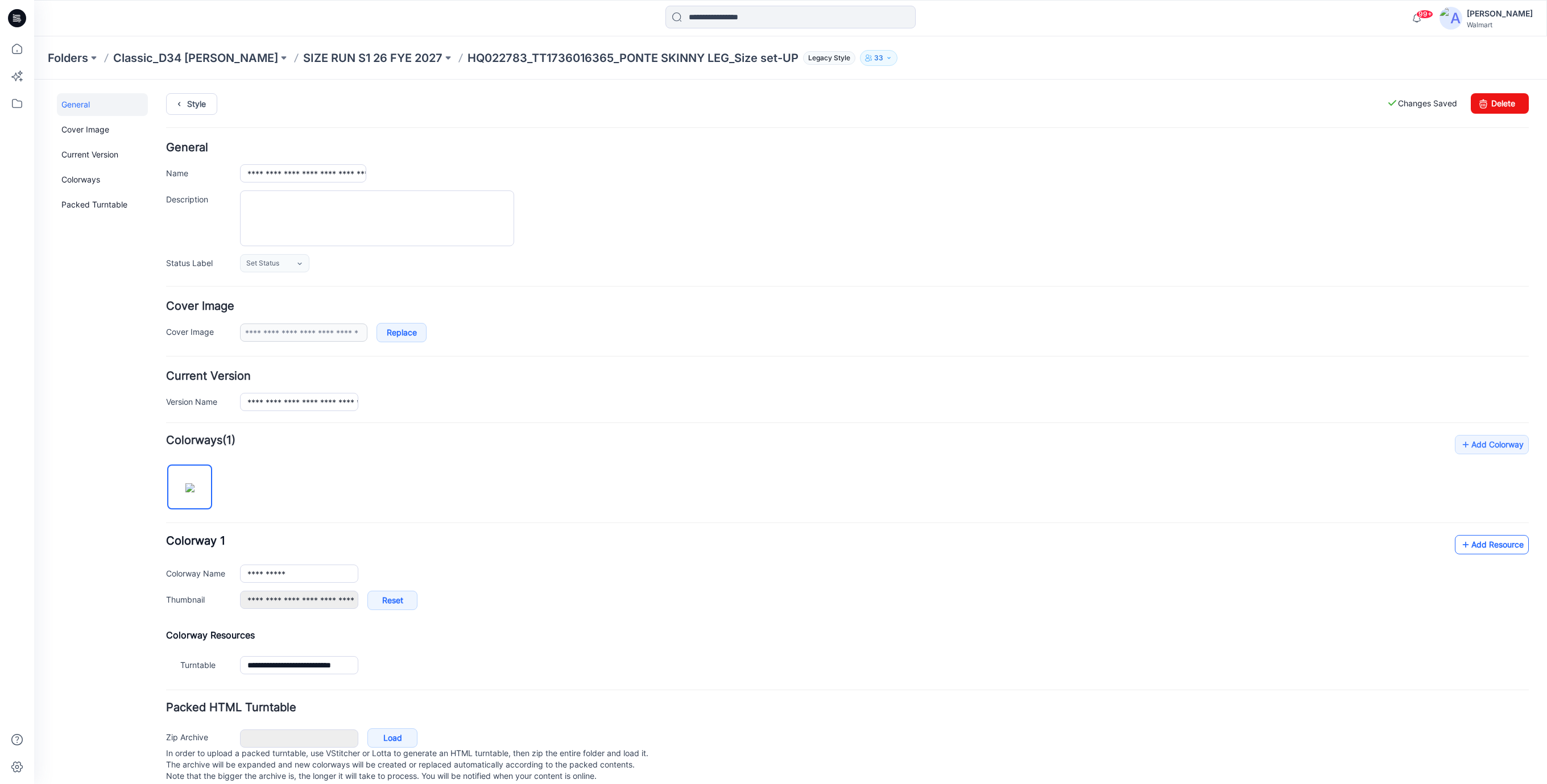
click at [1482, 541] on link "Add Resource" at bounding box center [1491, 544] width 74 height 20
click at [1496, 543] on link "Add Resource" at bounding box center [1491, 544] width 74 height 20
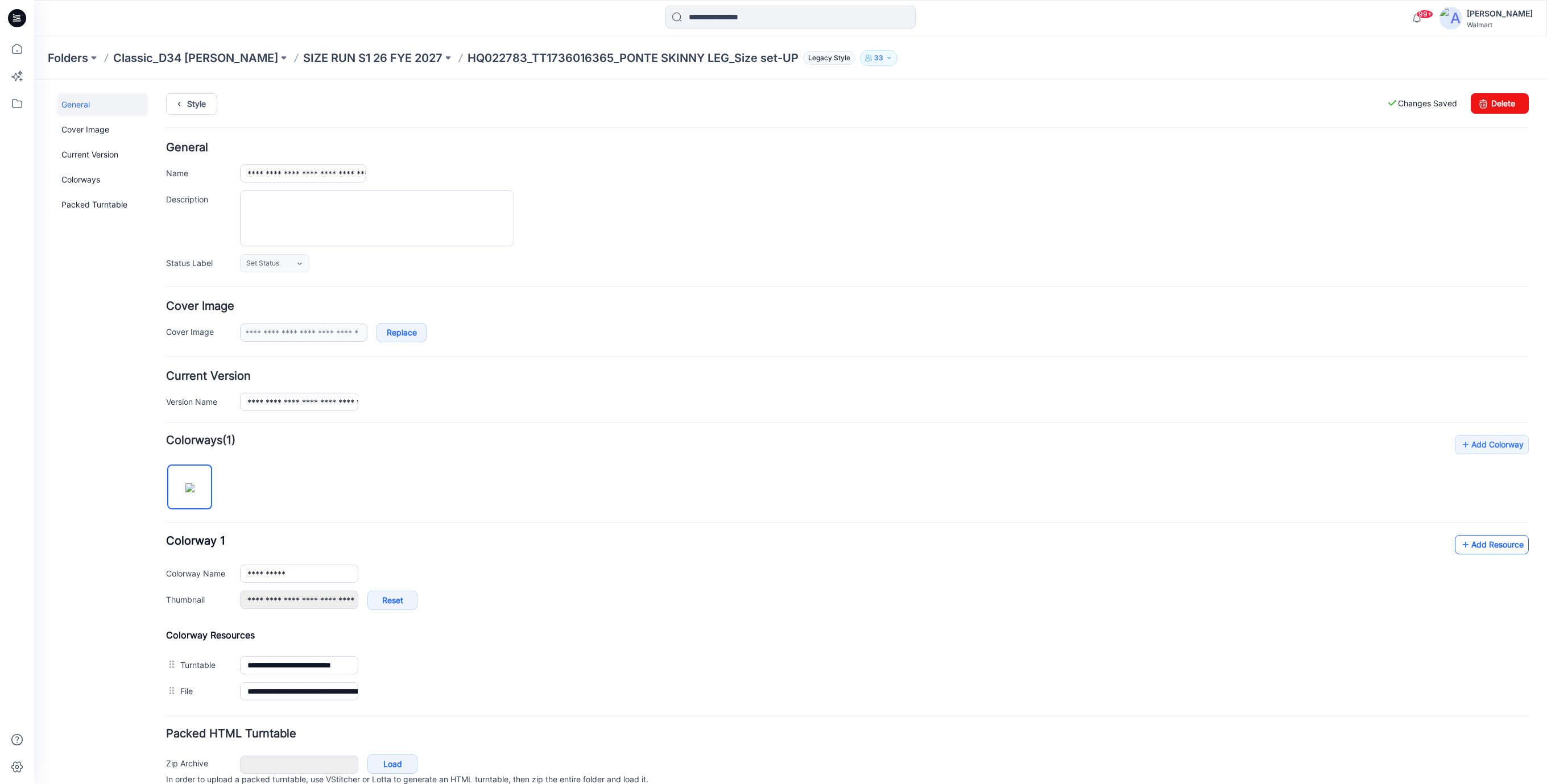
click at [1507, 546] on link "Add Resource" at bounding box center [1491, 544] width 74 height 20
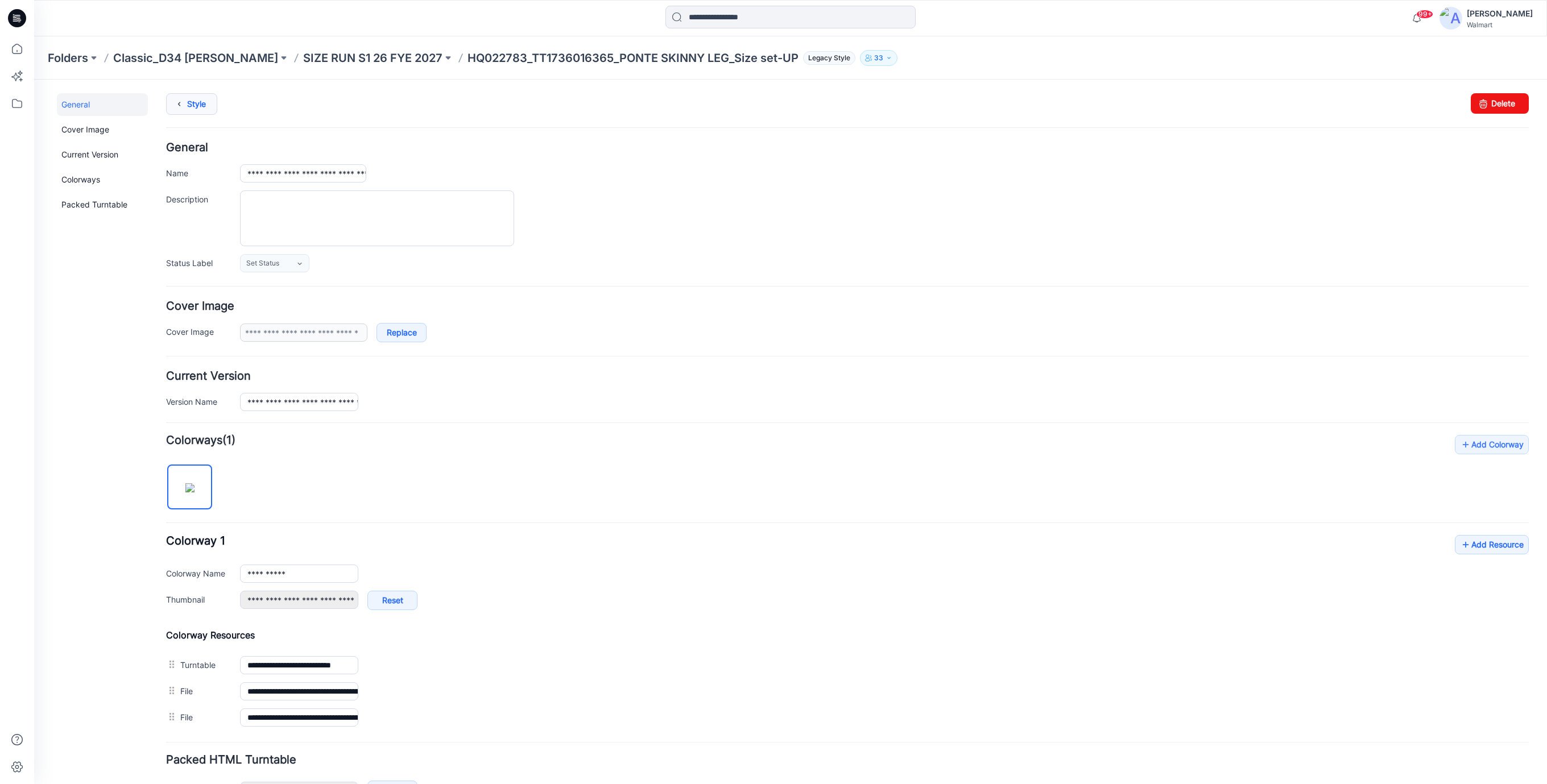
click at [186, 103] on icon at bounding box center [179, 104] width 16 height 20
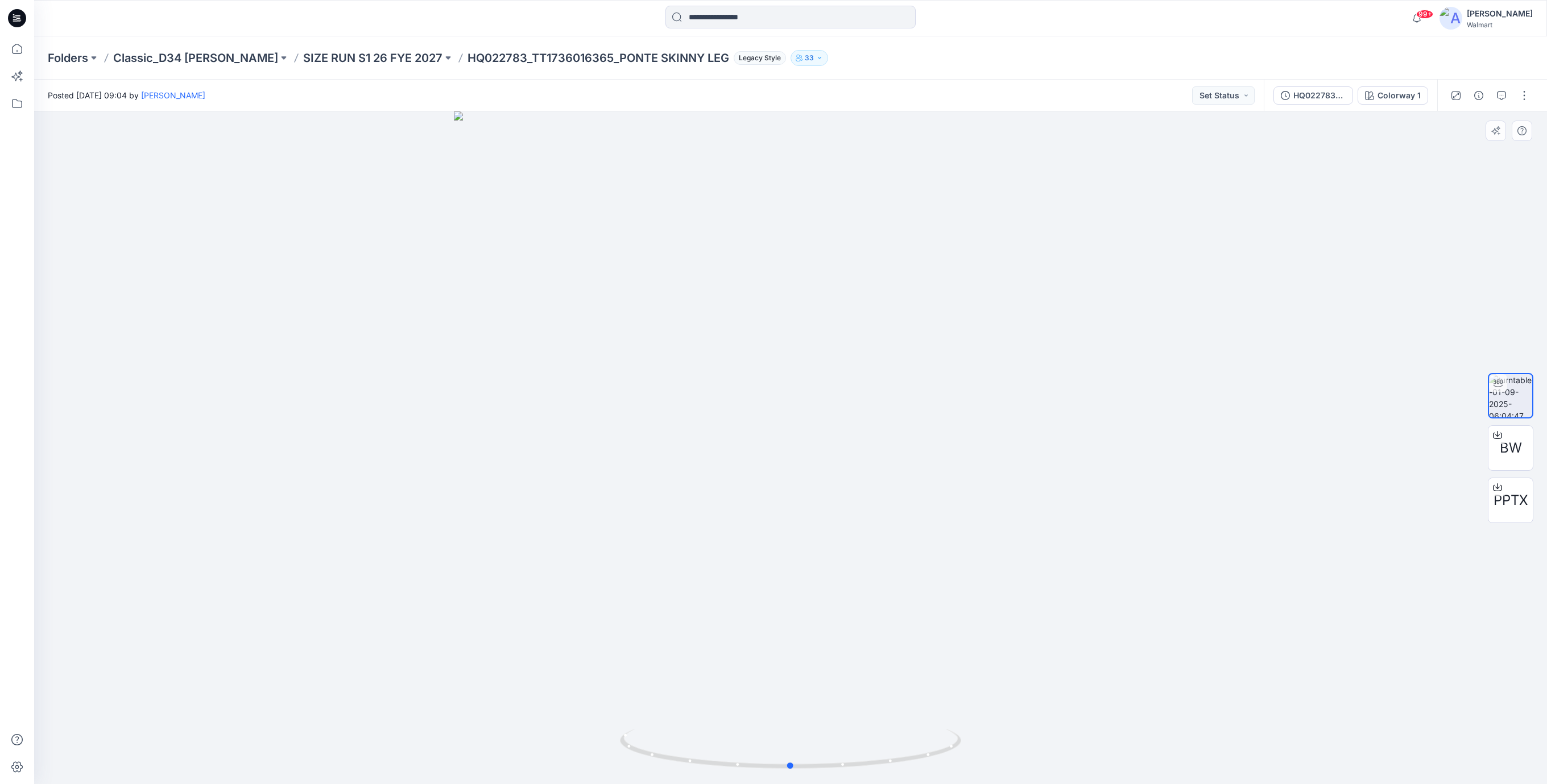
click at [717, 232] on div at bounding box center [790, 448] width 1513 height 673
click at [1317, 99] on div "HQ022783_TT1736016365_PONTE SKINNY LEG_Size set-UP" at bounding box center [1319, 95] width 52 height 13
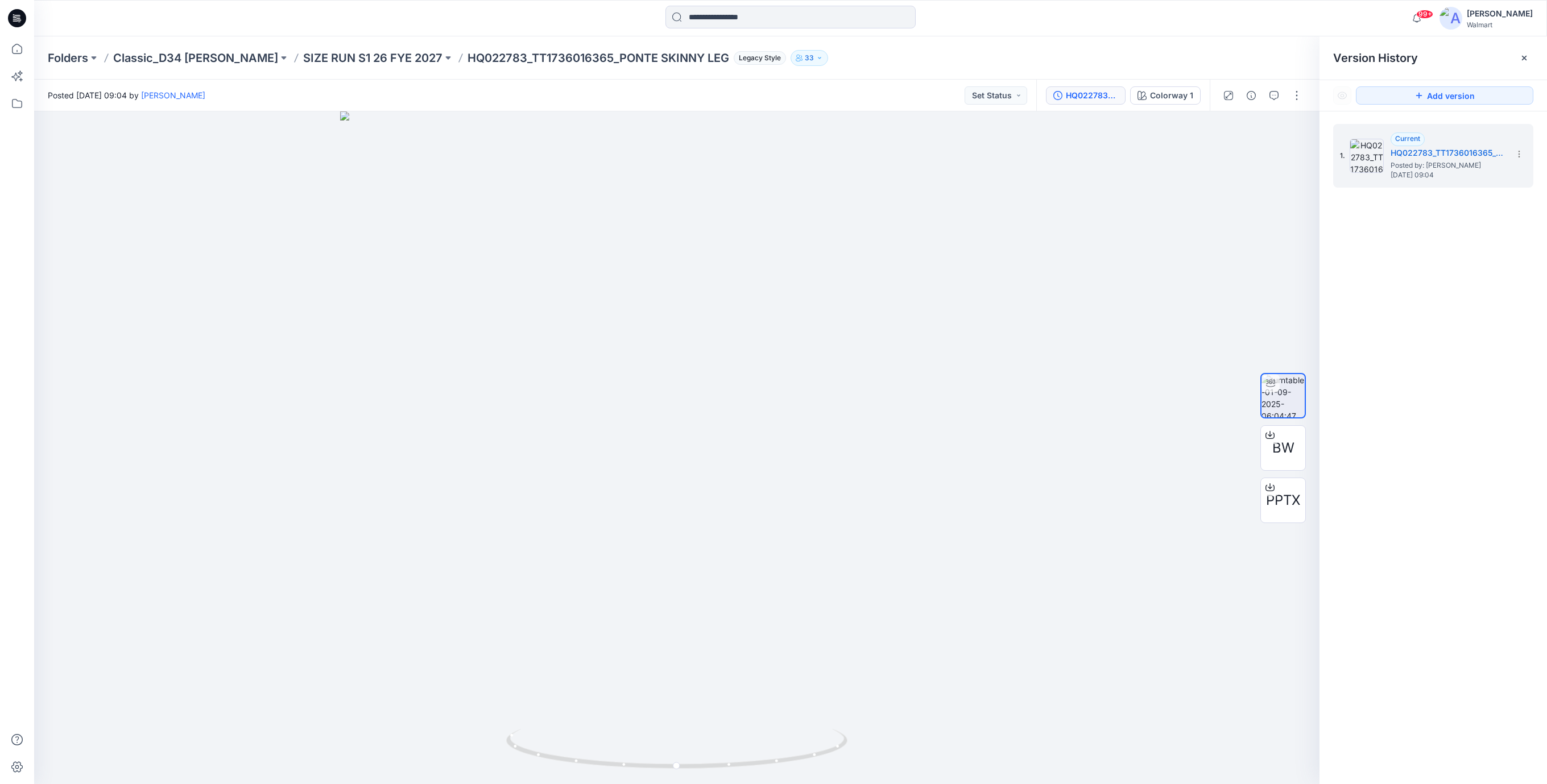
click at [20, 16] on icon at bounding box center [17, 18] width 18 height 18
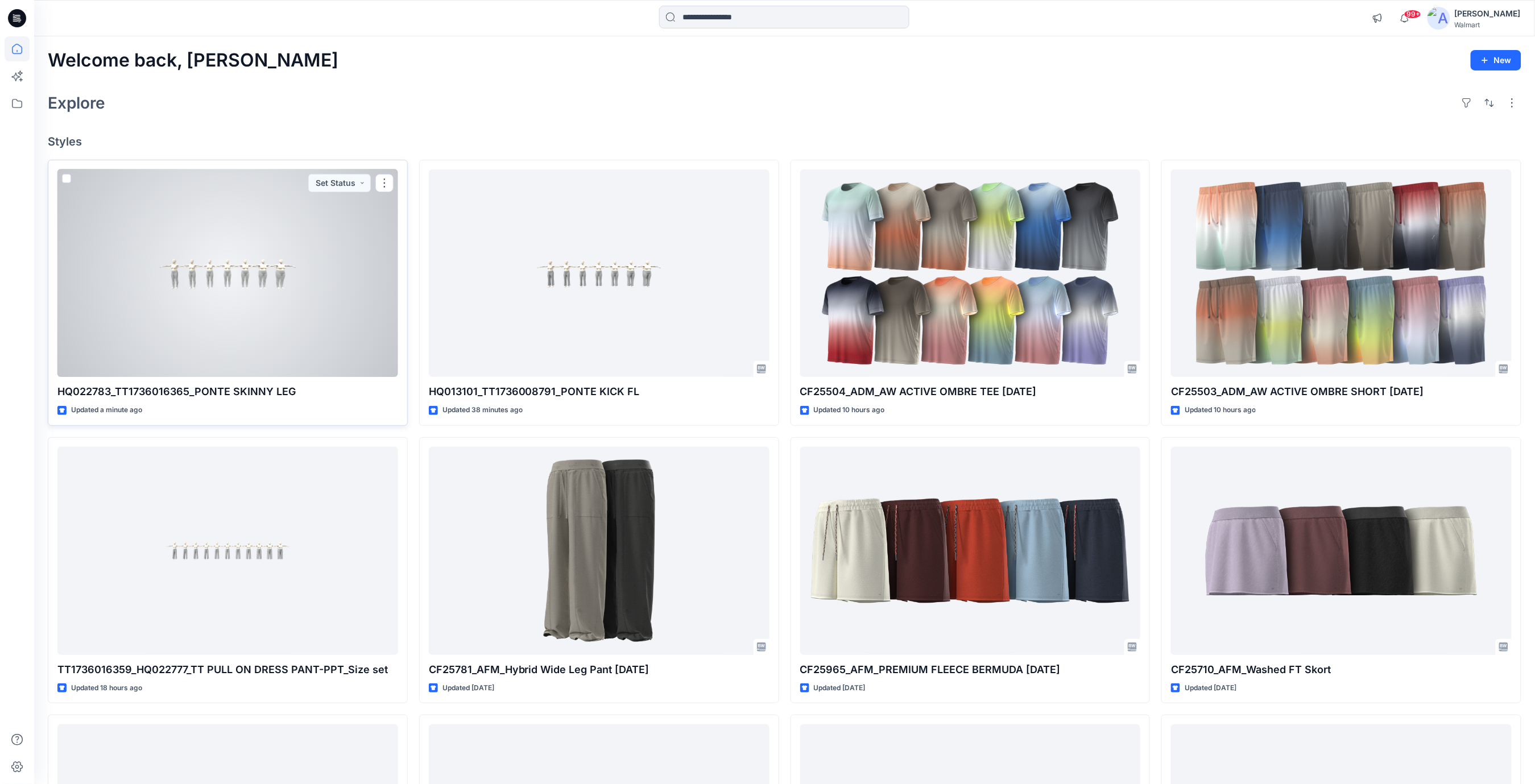
click at [307, 236] on div at bounding box center [228, 273] width 341 height 208
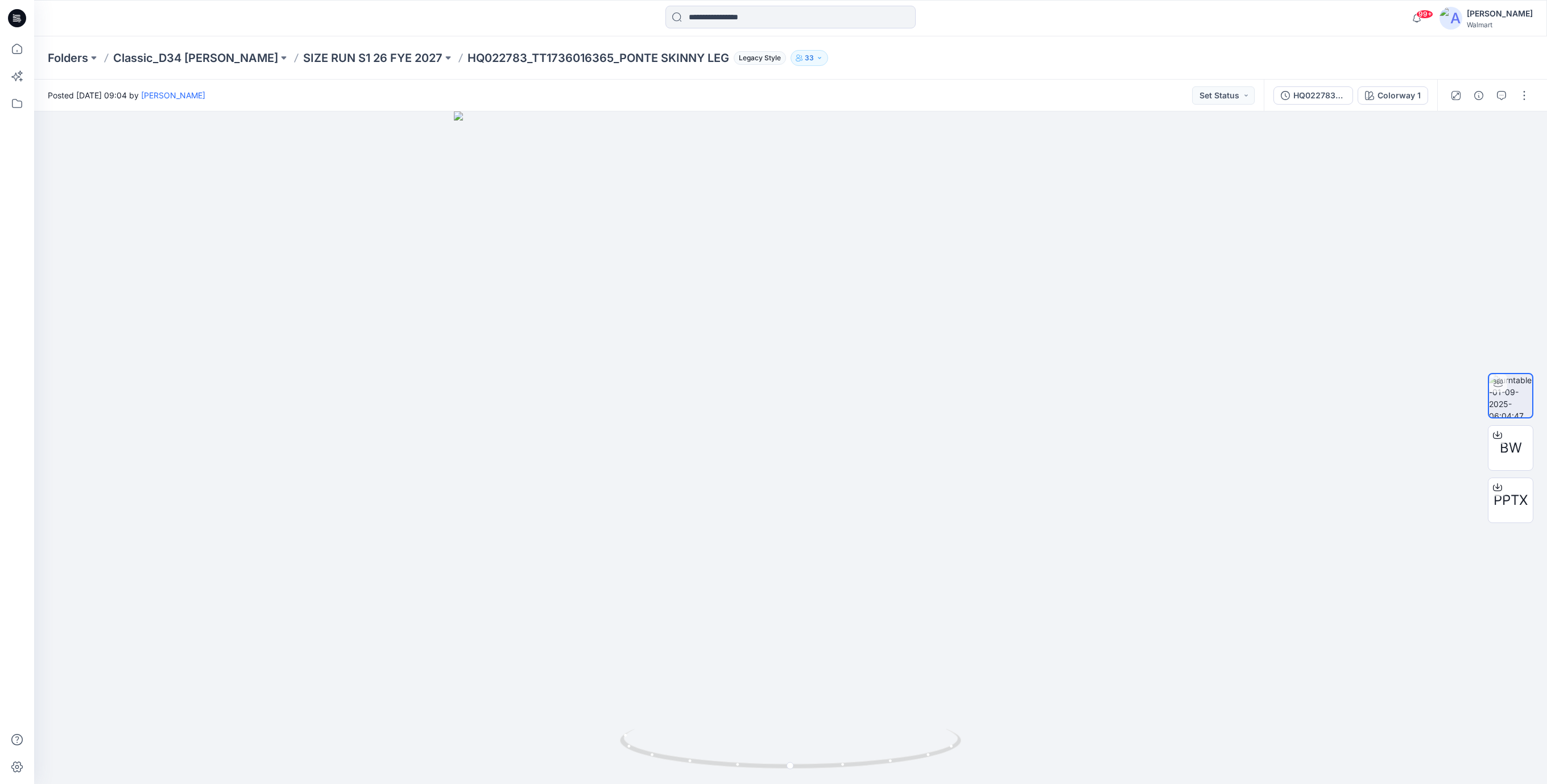
click at [20, 16] on icon at bounding box center [17, 18] width 18 height 18
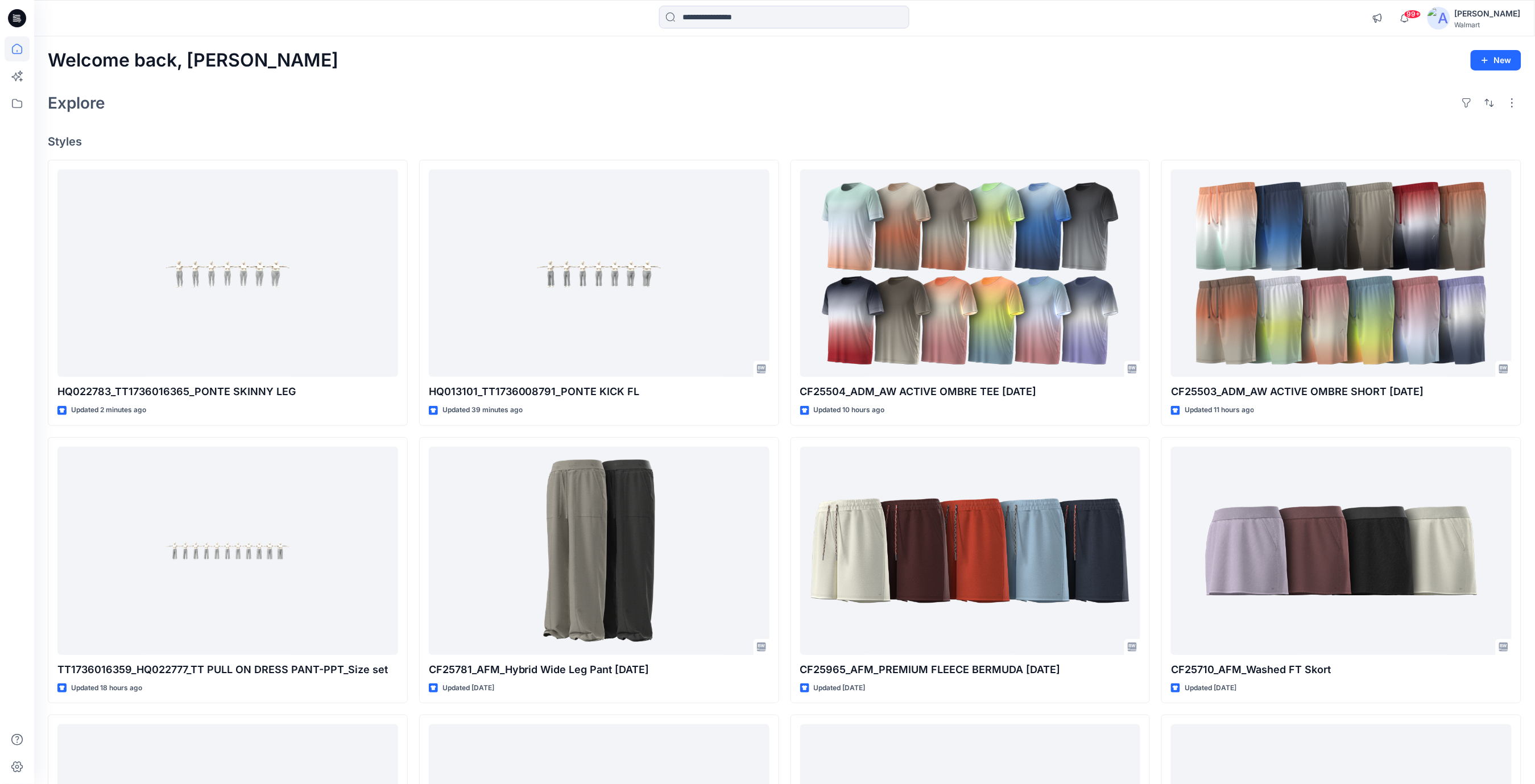
click at [872, 74] on div "Welcome back, Rajesh New Explore Styles HQ022783_TT1736016365_PONTE SKINNY LEG …" at bounding box center [785, 536] width 1501 height 999
click at [14, 16] on icon at bounding box center [17, 18] width 18 height 18
drag, startPoint x: 501, startPoint y: 99, endPoint x: 288, endPoint y: 0, distance: 234.9
click at [499, 99] on div "Explore" at bounding box center [784, 103] width 1474 height 27
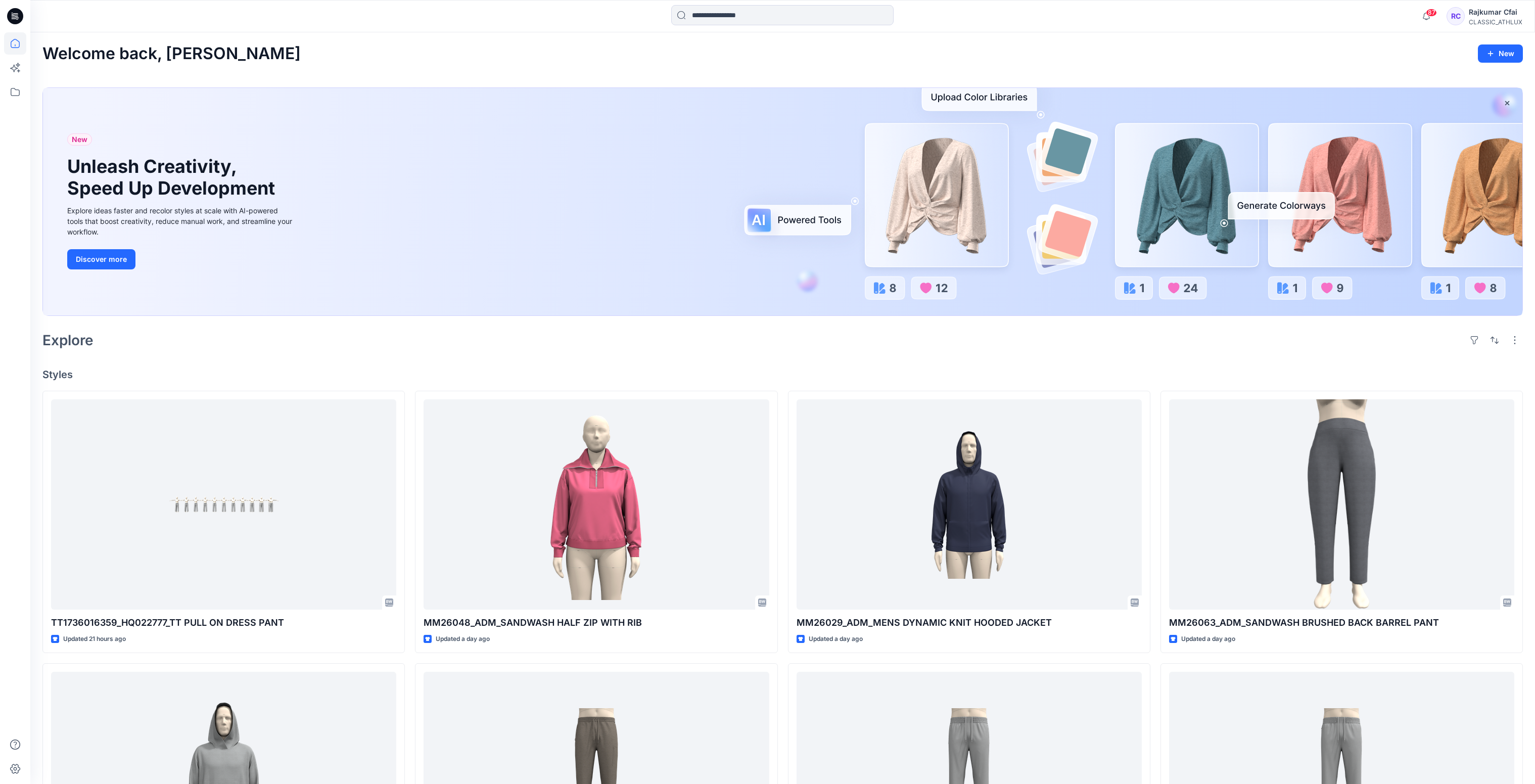
scroll to position [303, 0]
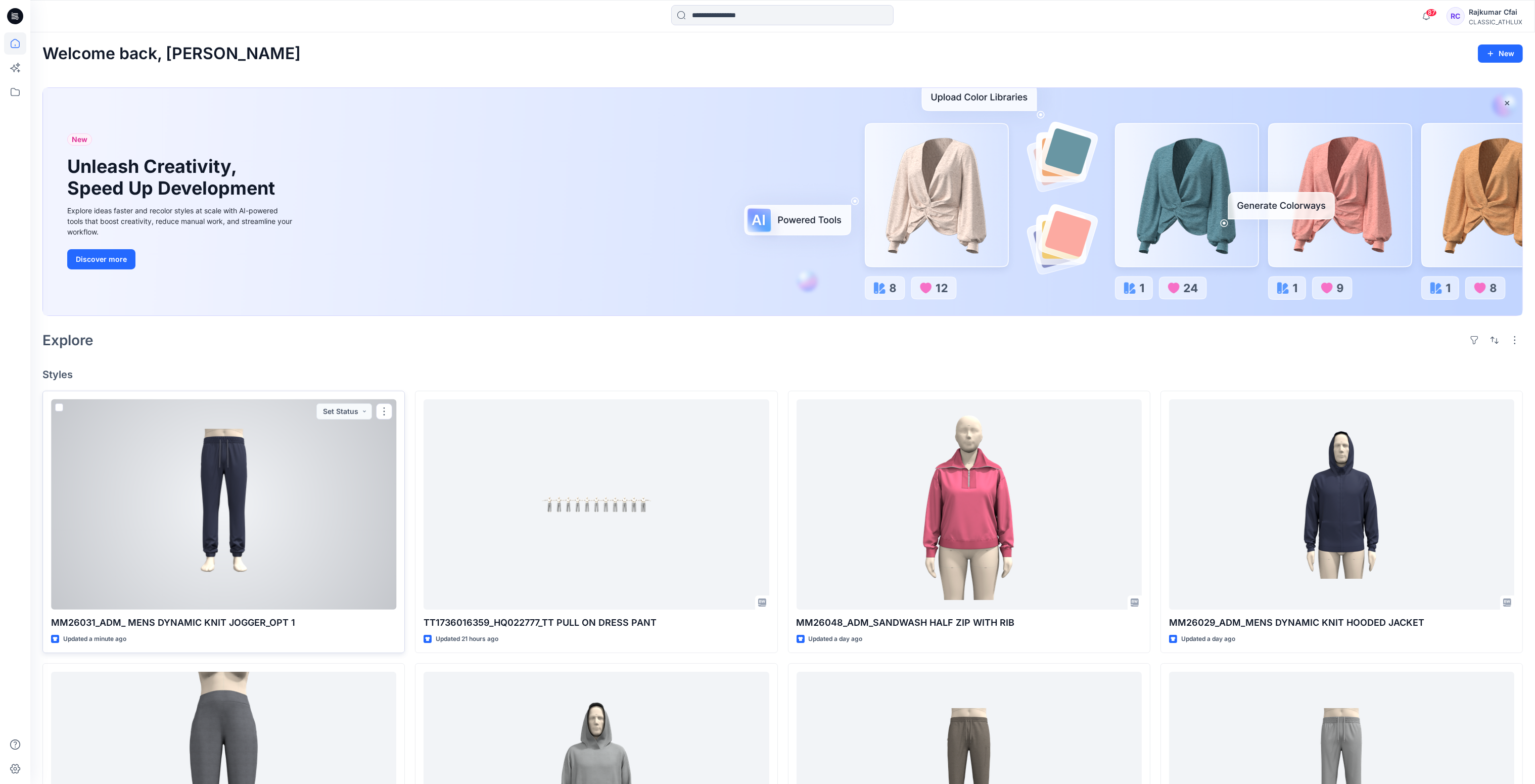
click at [304, 444] on div at bounding box center [223, 504] width 345 height 211
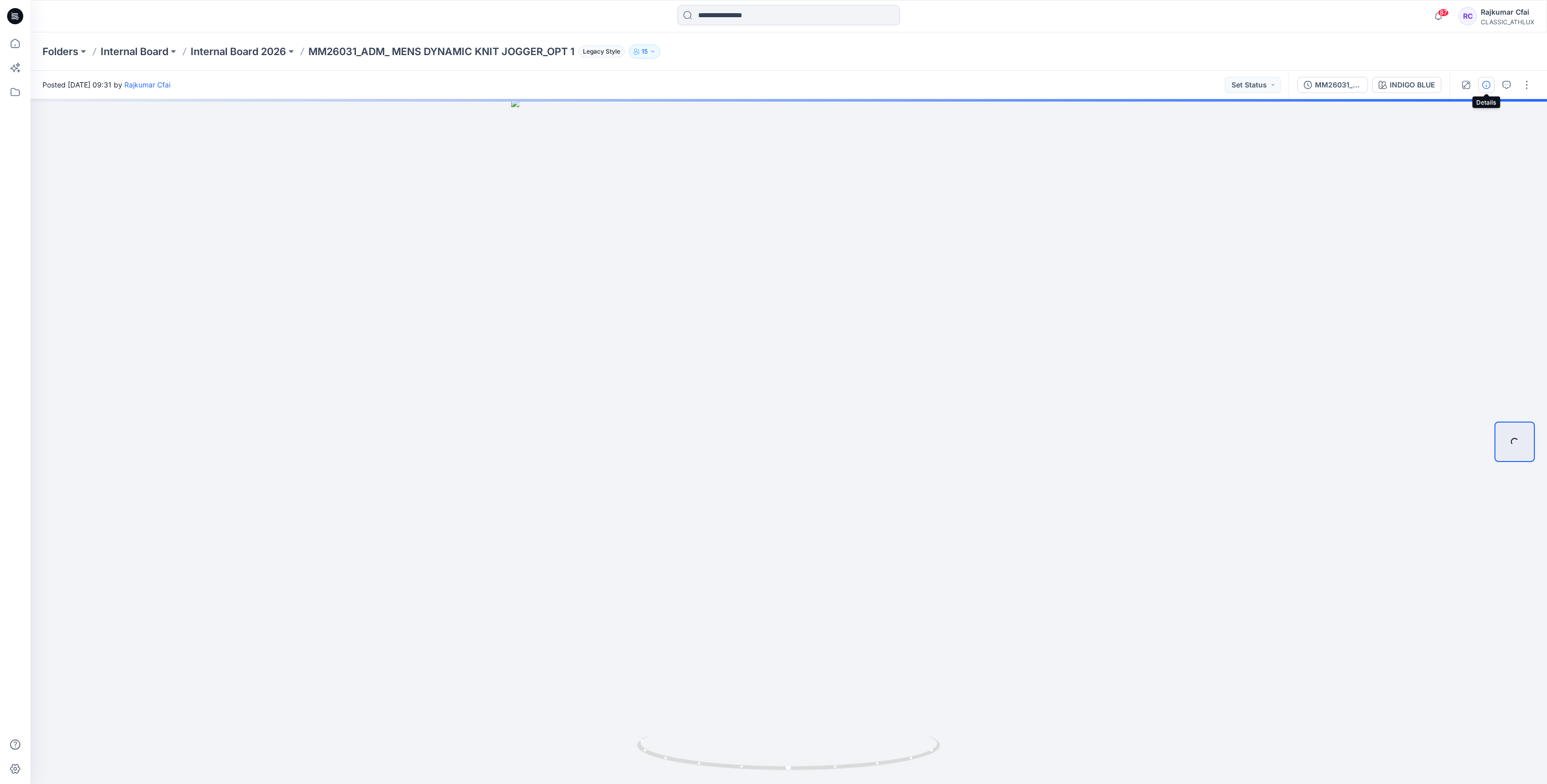
click at [1485, 84] on icon "button" at bounding box center [1486, 85] width 8 height 8
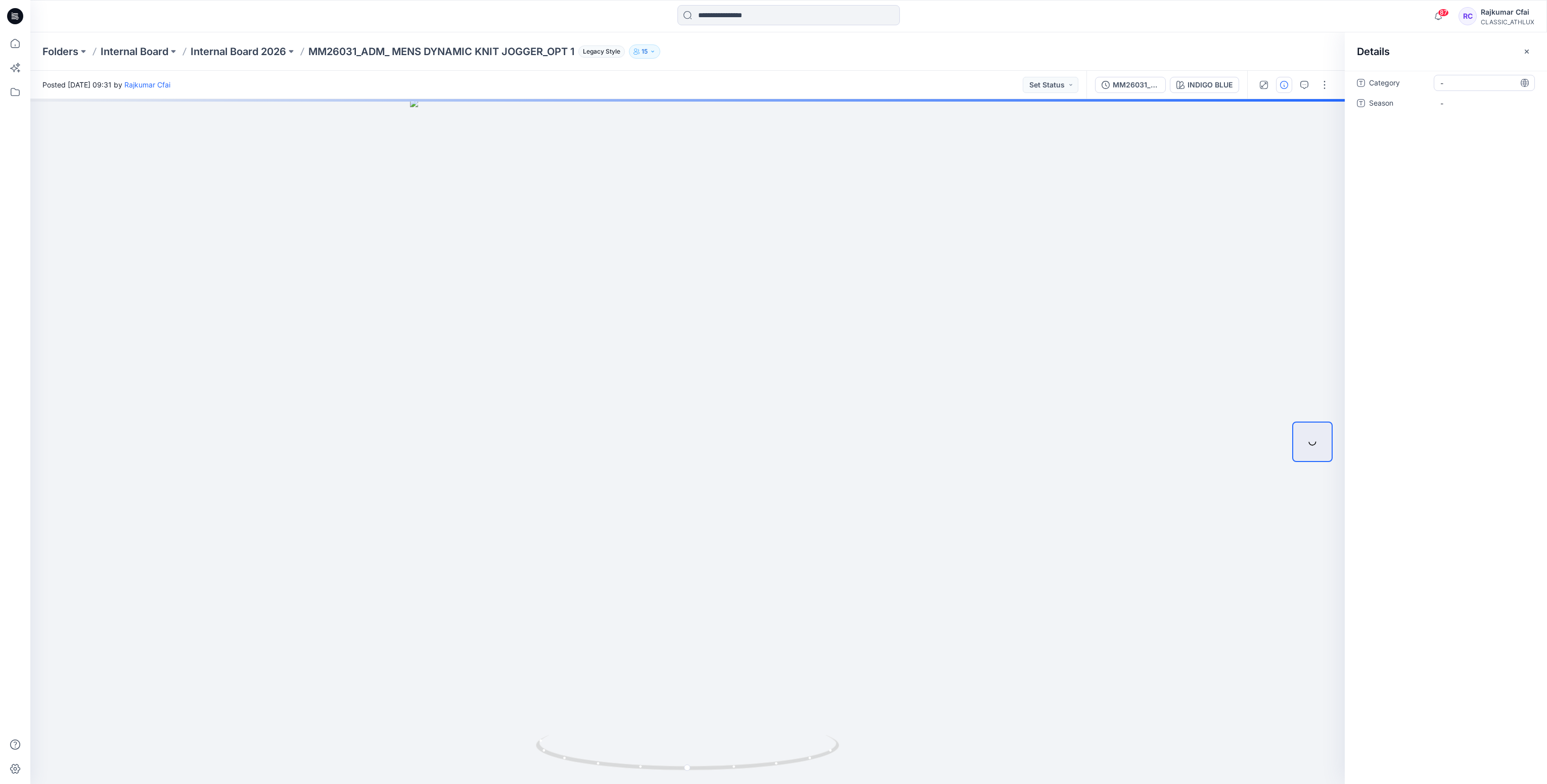
click at [1449, 87] on span "-" at bounding box center [1484, 83] width 88 height 11
type textarea "**********"
click at [1482, 106] on span "-" at bounding box center [1484, 103] width 88 height 11
type textarea "*******"
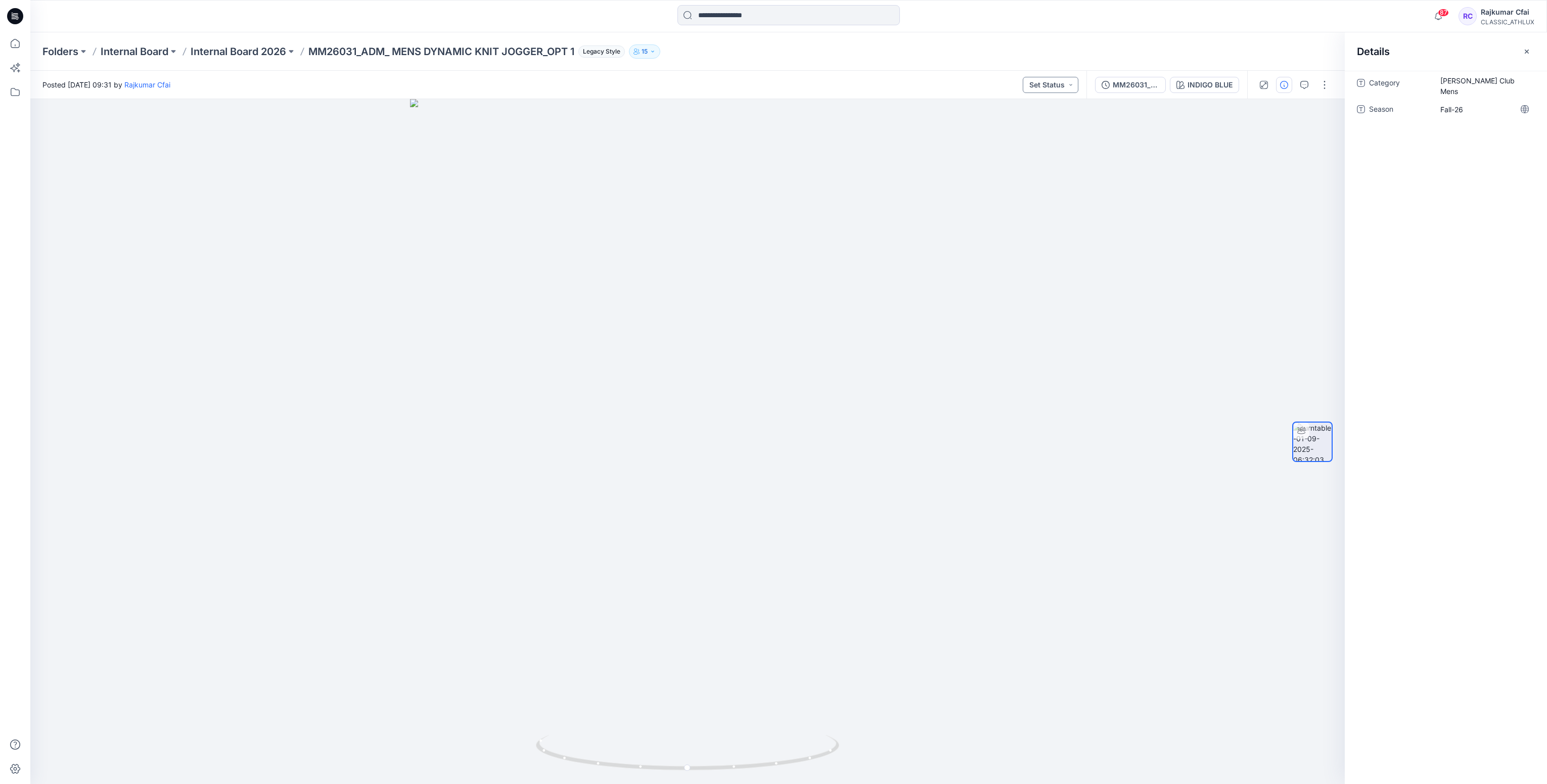
click at [1071, 86] on button "Set Status" at bounding box center [1050, 85] width 56 height 16
click at [1035, 197] on p "Designer Need To Review" at bounding box center [1035, 198] width 56 height 13
drag, startPoint x: 791, startPoint y: 760, endPoint x: 547, endPoint y: 678, distance: 257.4
click at [505, 745] on div at bounding box center [688, 441] width 1315 height 685
drag, startPoint x: 692, startPoint y: 768, endPoint x: 963, endPoint y: 711, distance: 276.9
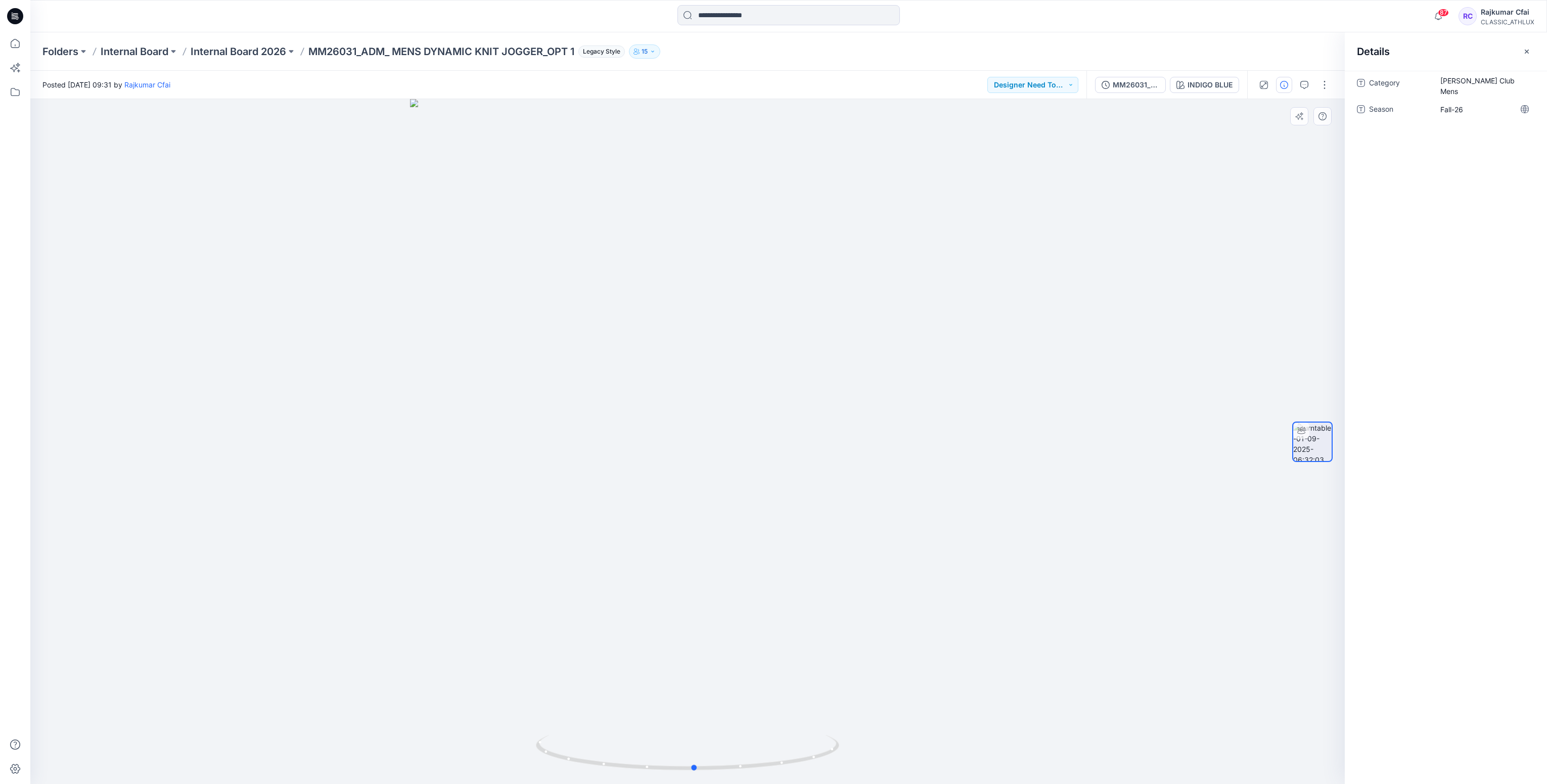
click at [986, 761] on div at bounding box center [688, 441] width 1315 height 685
click at [16, 14] on icon at bounding box center [16, 14] width 5 height 1
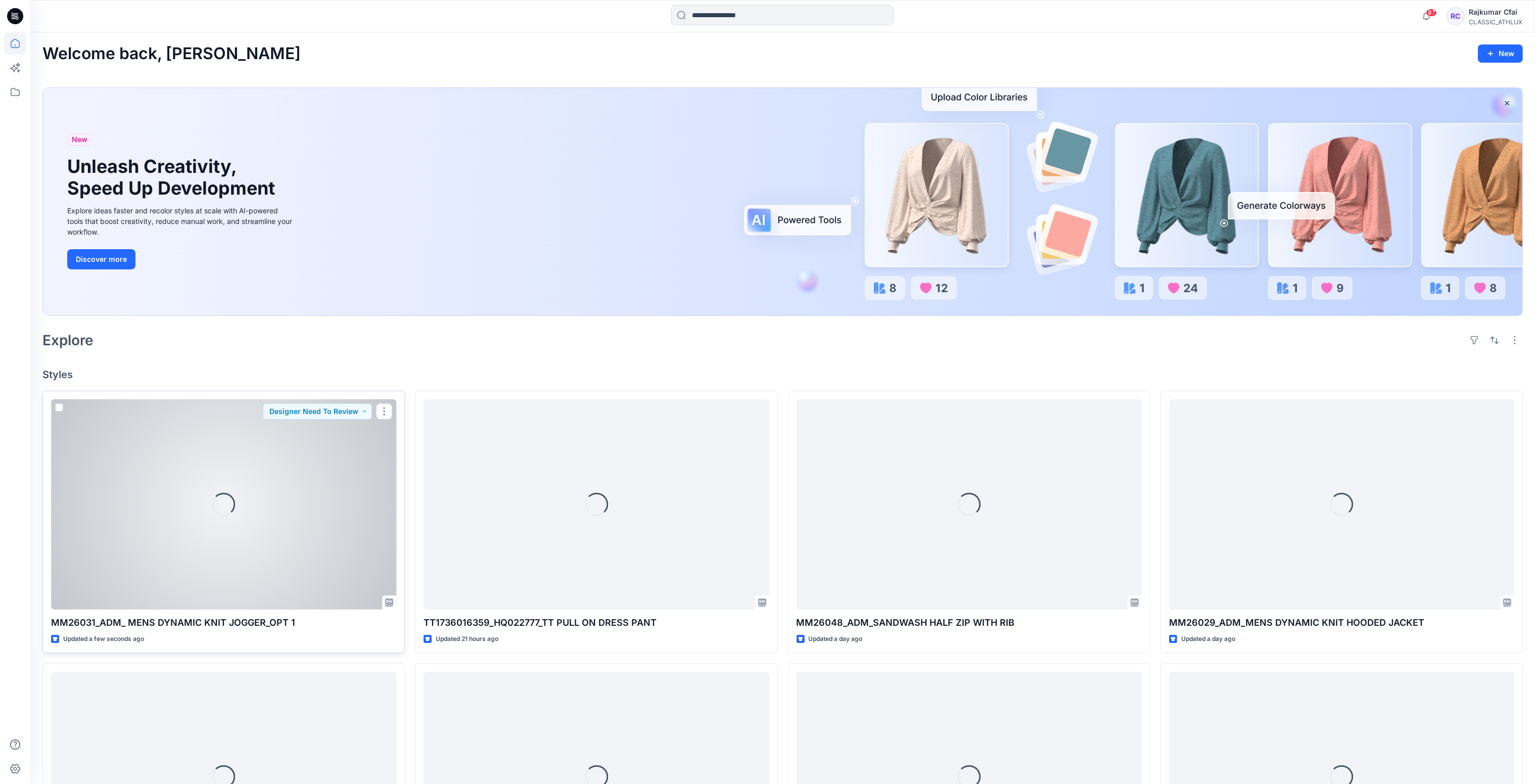
click at [259, 484] on div "Loading..." at bounding box center [223, 504] width 345 height 211
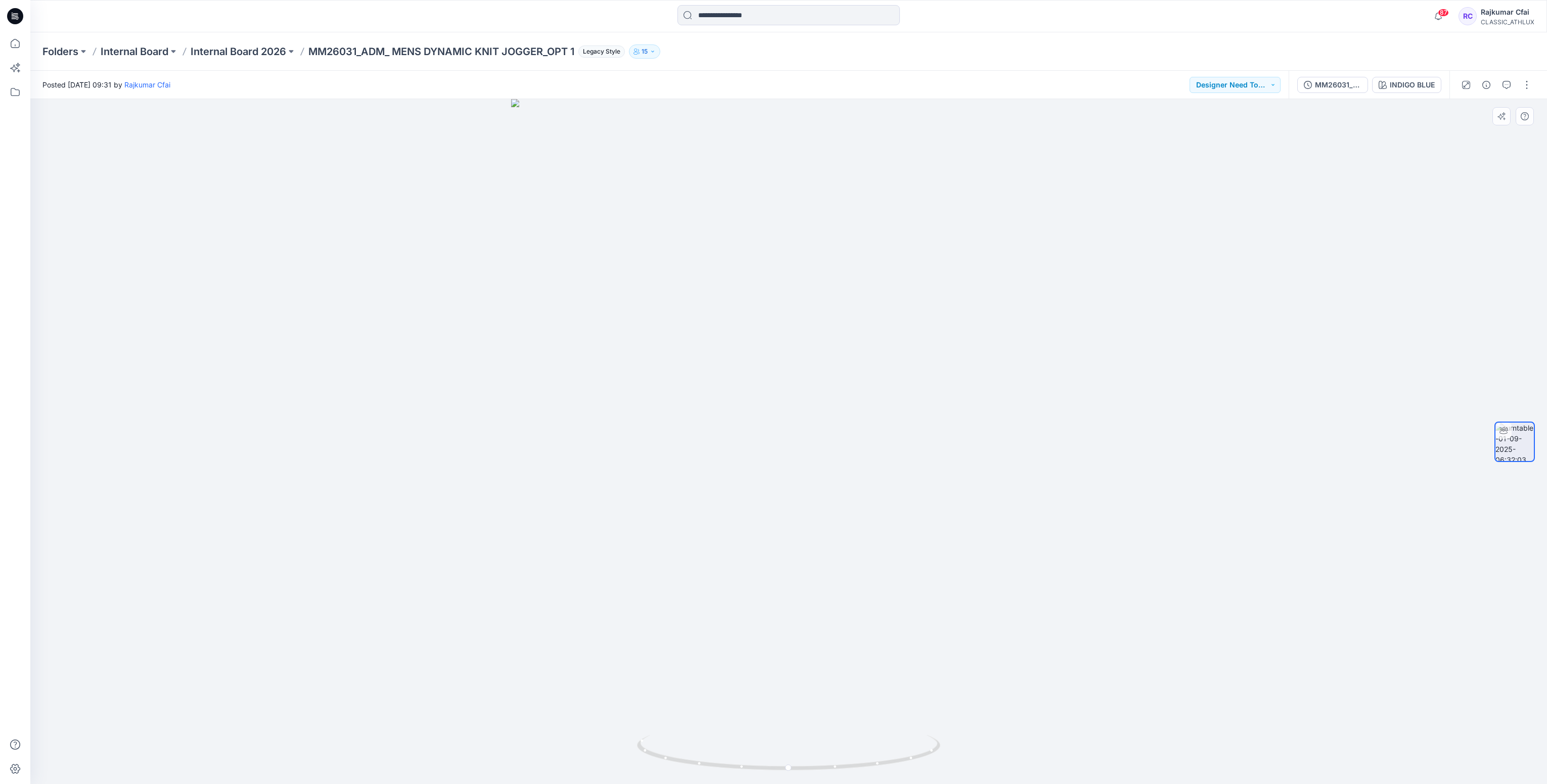
click at [363, 367] on div at bounding box center [789, 441] width 1516 height 685
click at [19, 17] on icon at bounding box center [15, 16] width 16 height 16
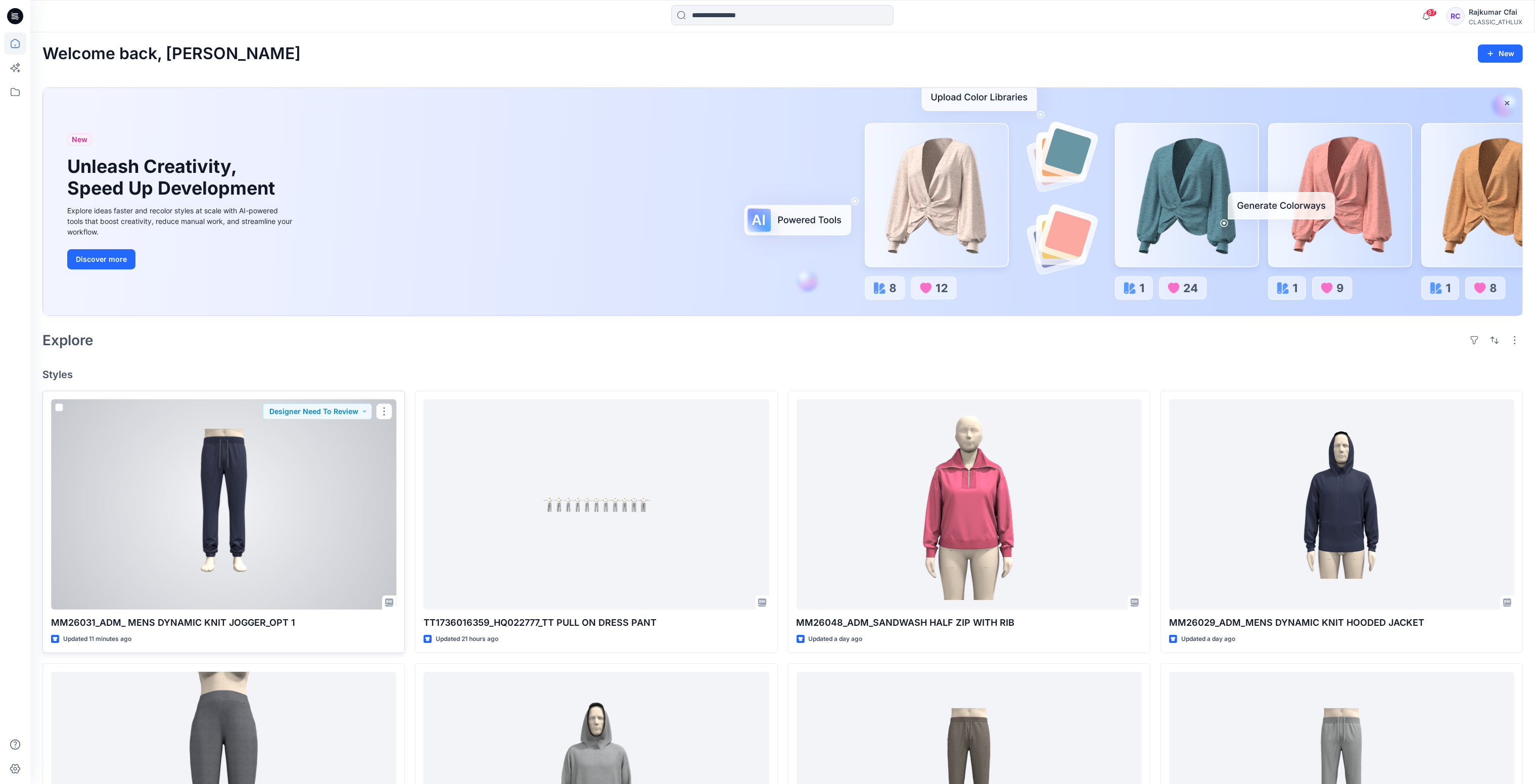
click at [231, 514] on div at bounding box center [223, 504] width 345 height 211
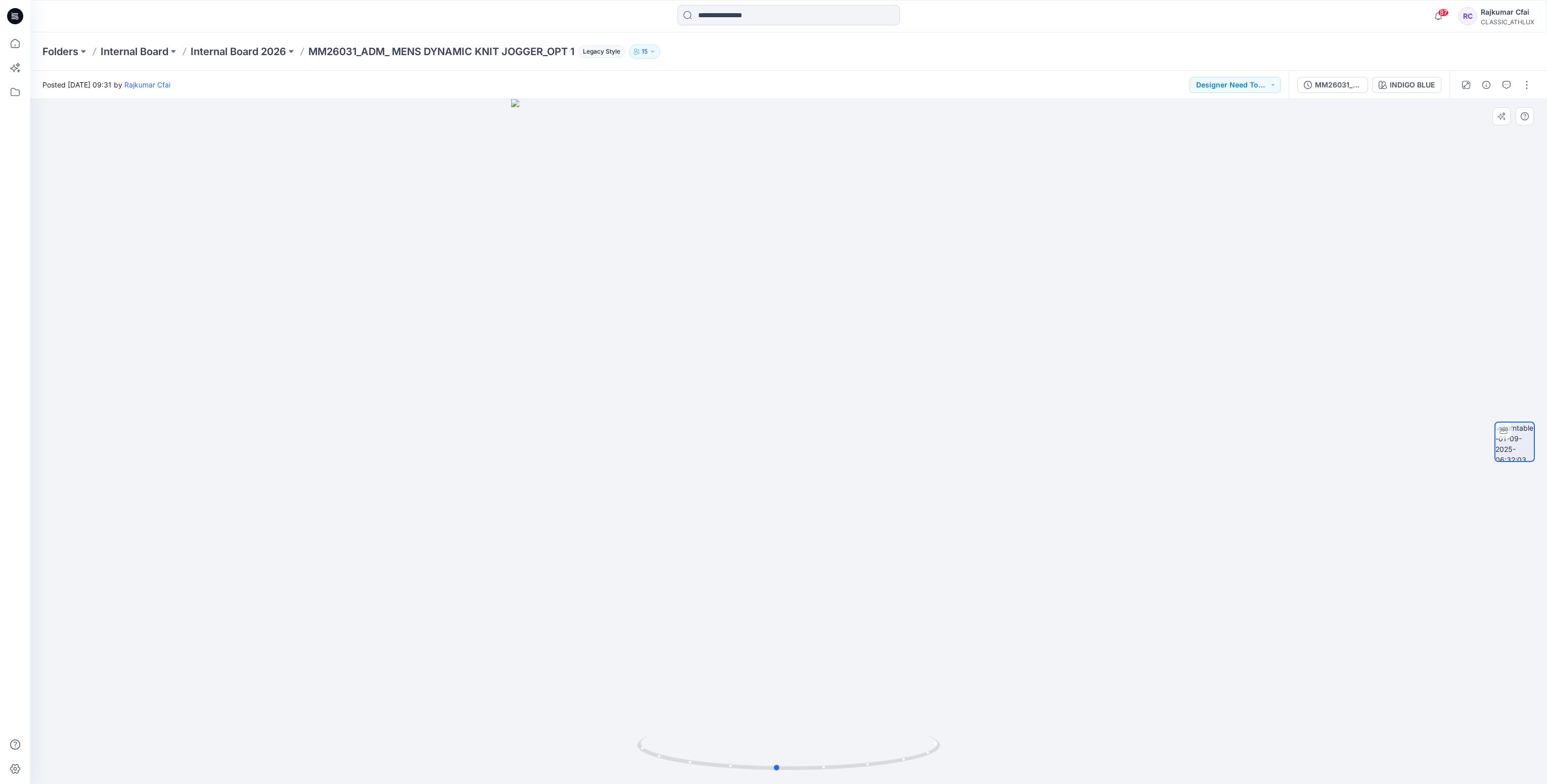
drag, startPoint x: 915, startPoint y: 756, endPoint x: 901, endPoint y: 727, distance: 32.2
click at [903, 737] on icon at bounding box center [790, 753] width 306 height 38
click at [16, 19] on icon at bounding box center [15, 16] width 16 height 16
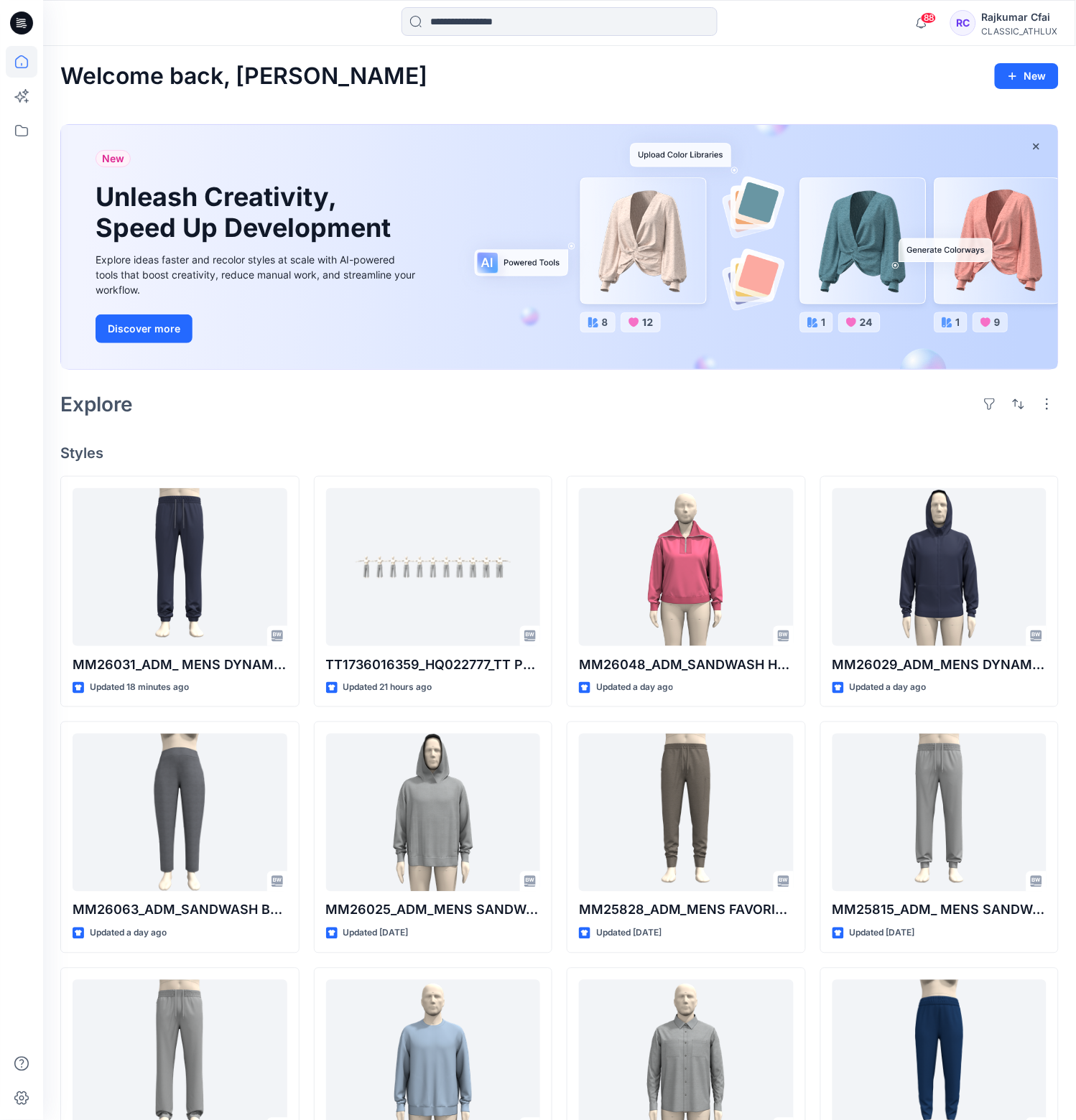
click at [509, 402] on div "Explore" at bounding box center [560, 404] width 998 height 34
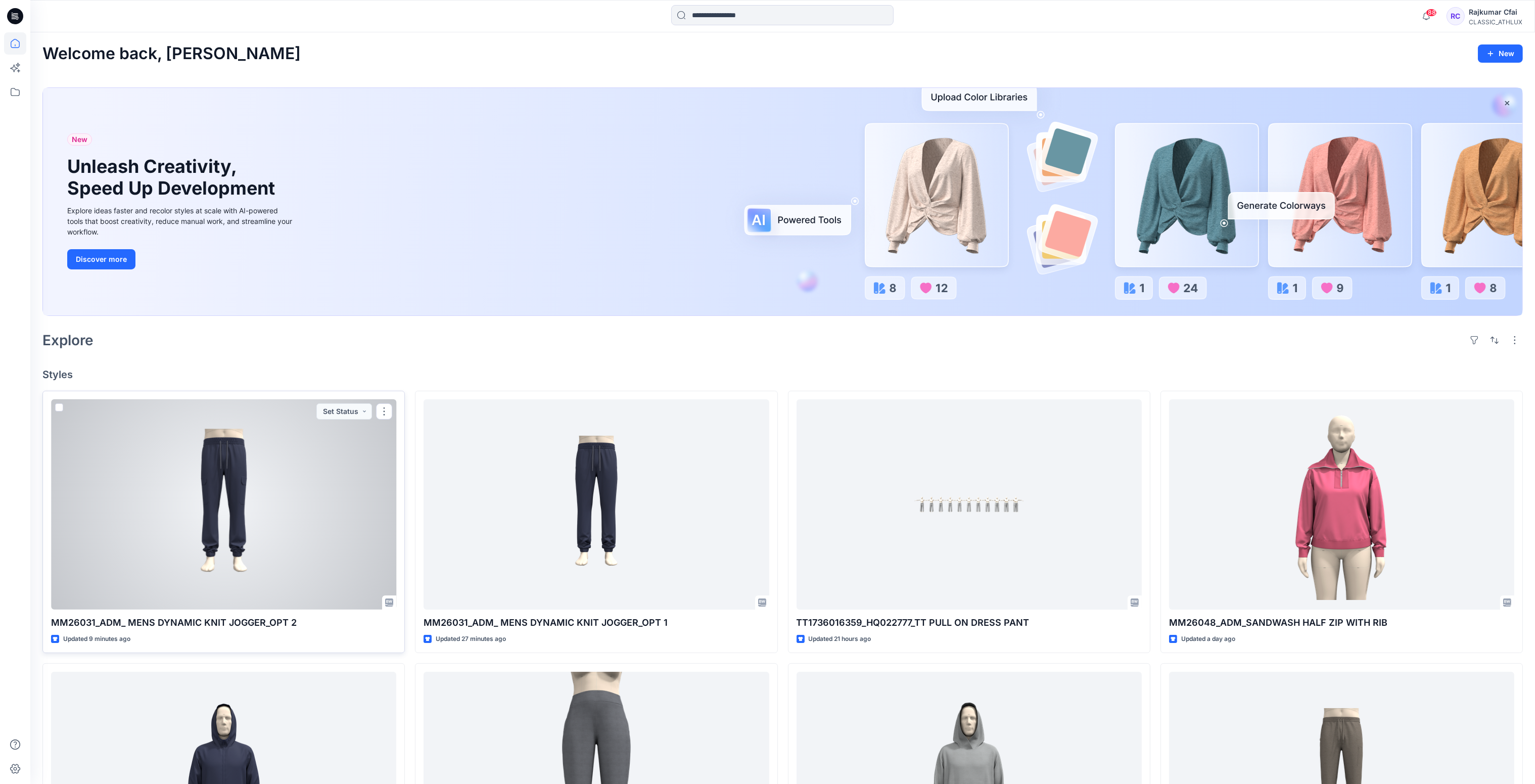
click at [231, 520] on div at bounding box center [223, 504] width 345 height 211
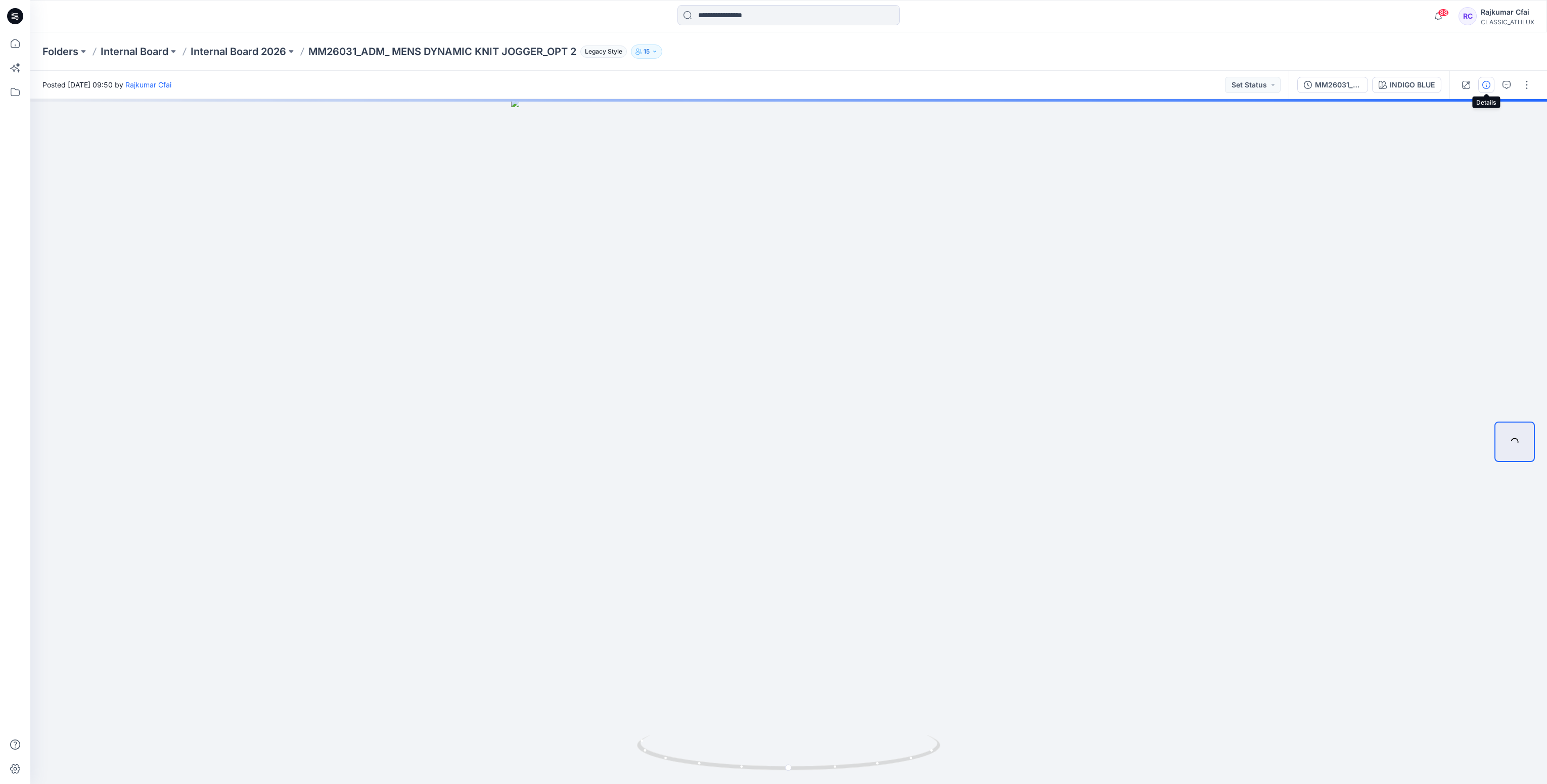
click at [757, 85] on icon "button" at bounding box center [1486, 85] width 8 height 8
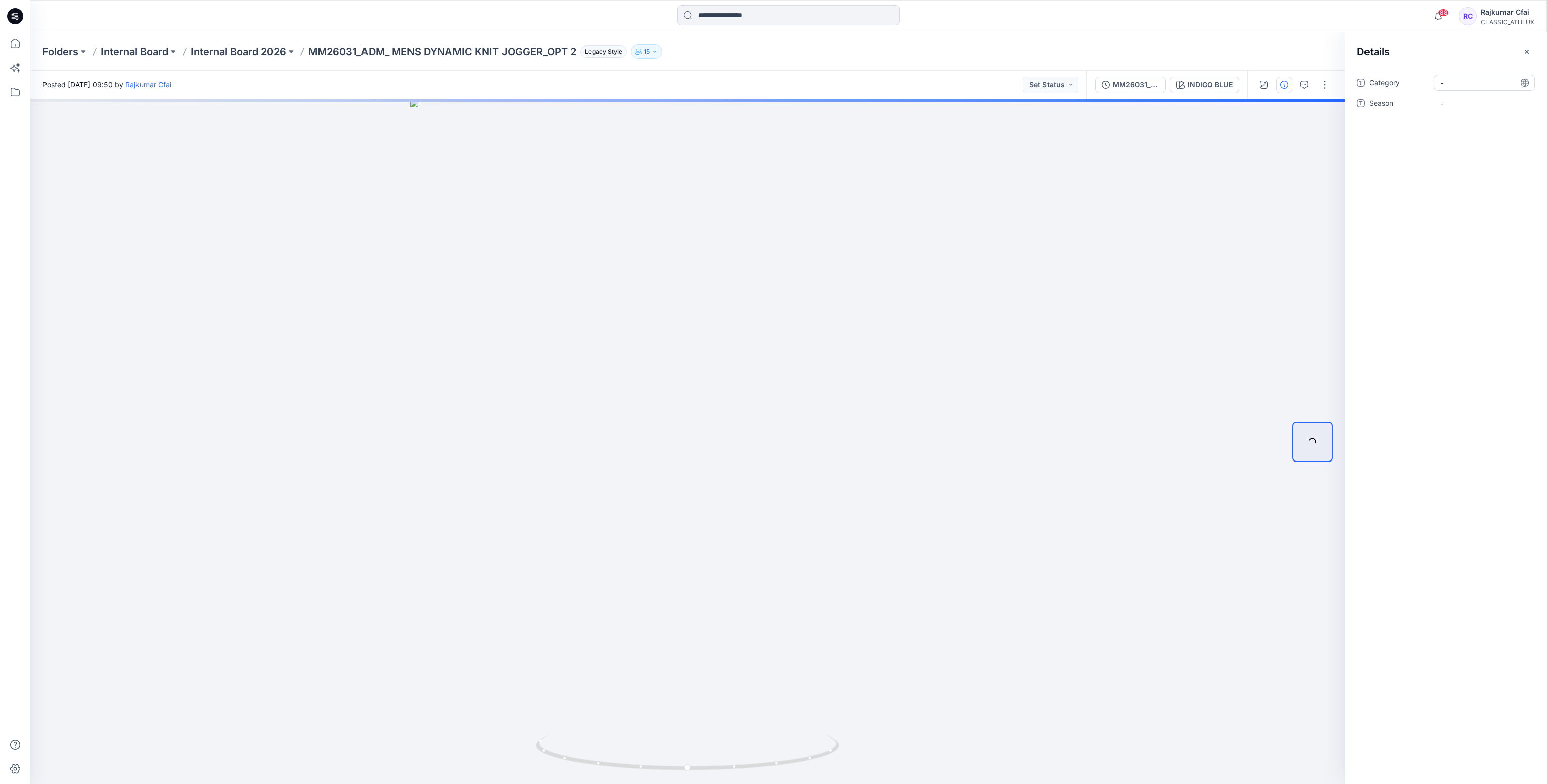
click at [757, 88] on div "-" at bounding box center [1484, 83] width 101 height 16
type textarea "*"
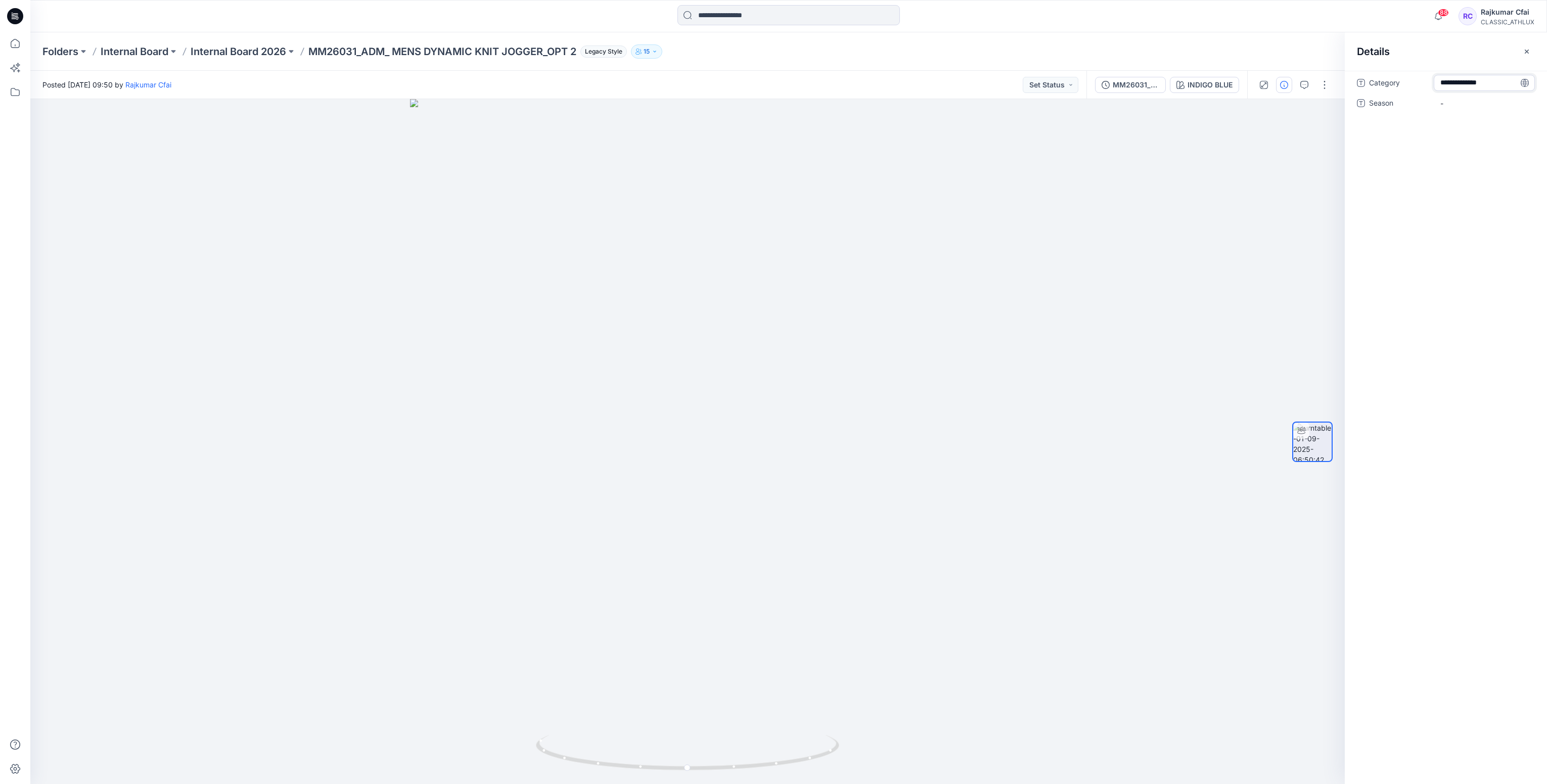
type textarea "**********"
click at [757, 94] on div "**********" at bounding box center [1446, 99] width 178 height 49
click at [757, 104] on span "-" at bounding box center [1484, 109] width 88 height 11
type textarea "*******"
click at [757, 85] on button "Set Status" at bounding box center [1050, 85] width 56 height 16
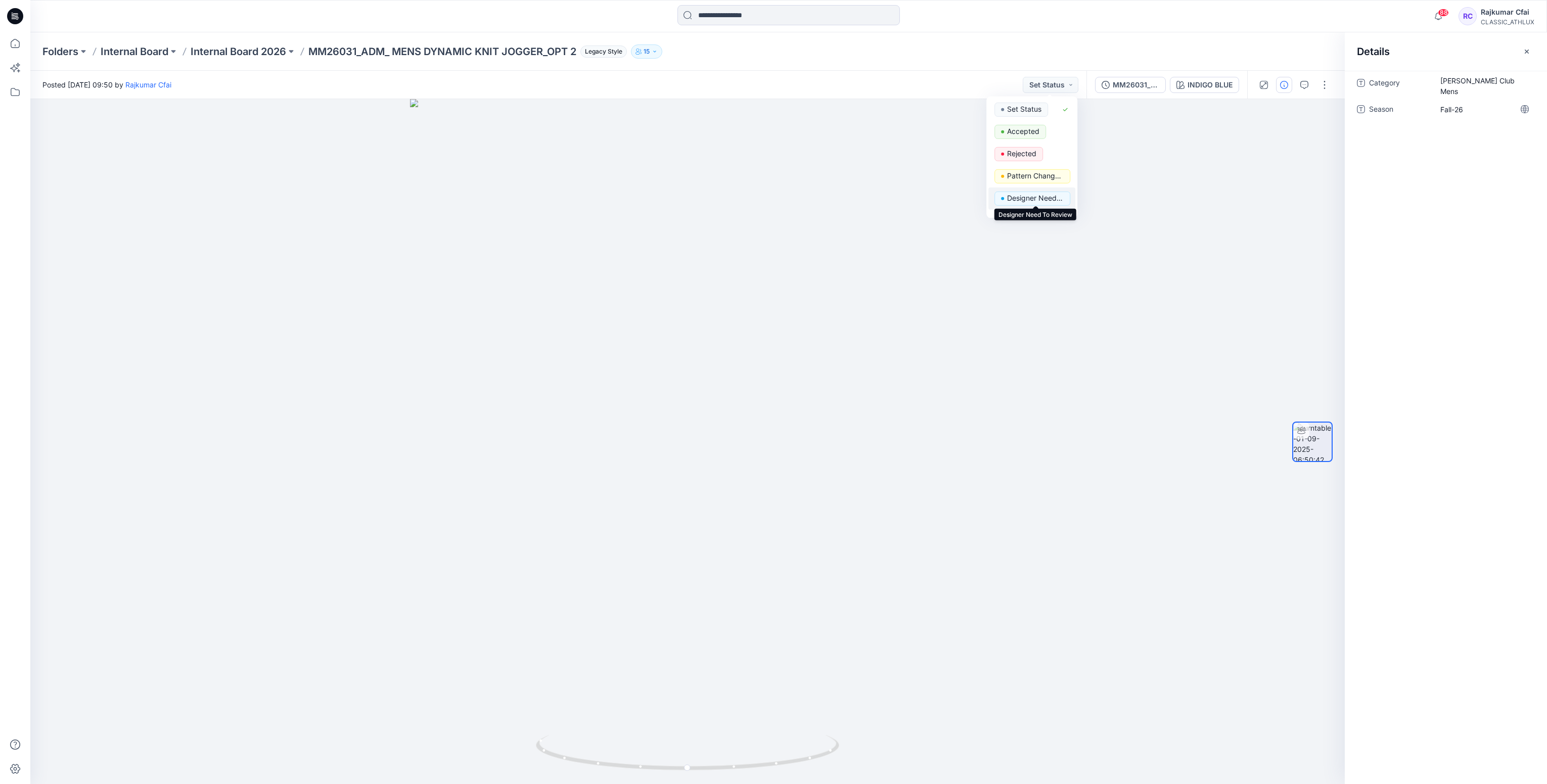
click at [757, 198] on p "Designer Need To Review" at bounding box center [1035, 198] width 56 height 13
click at [757, 197] on div at bounding box center [688, 441] width 1315 height 685
click at [13, 16] on icon at bounding box center [13, 16] width 3 height 1
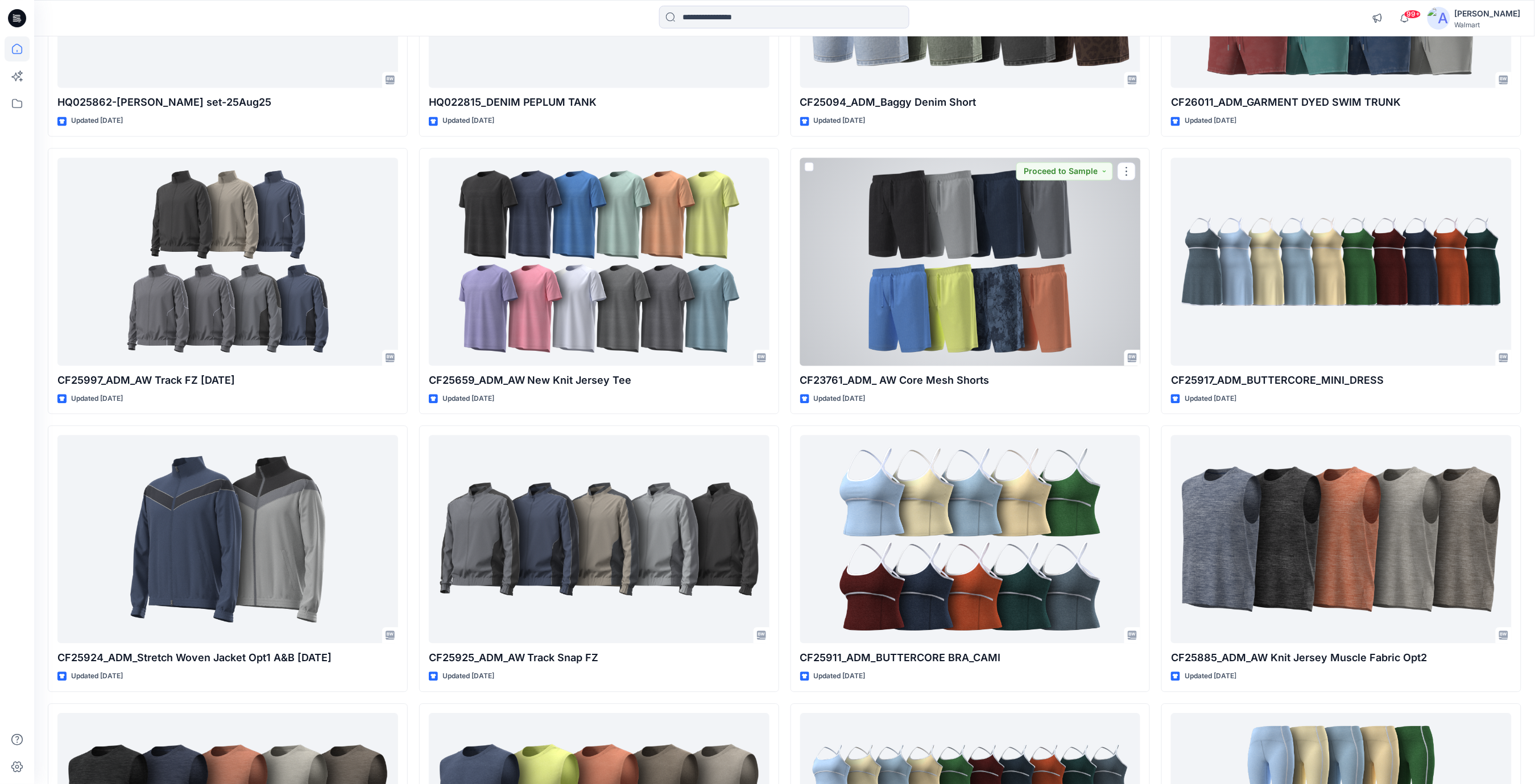
scroll to position [1312, 0]
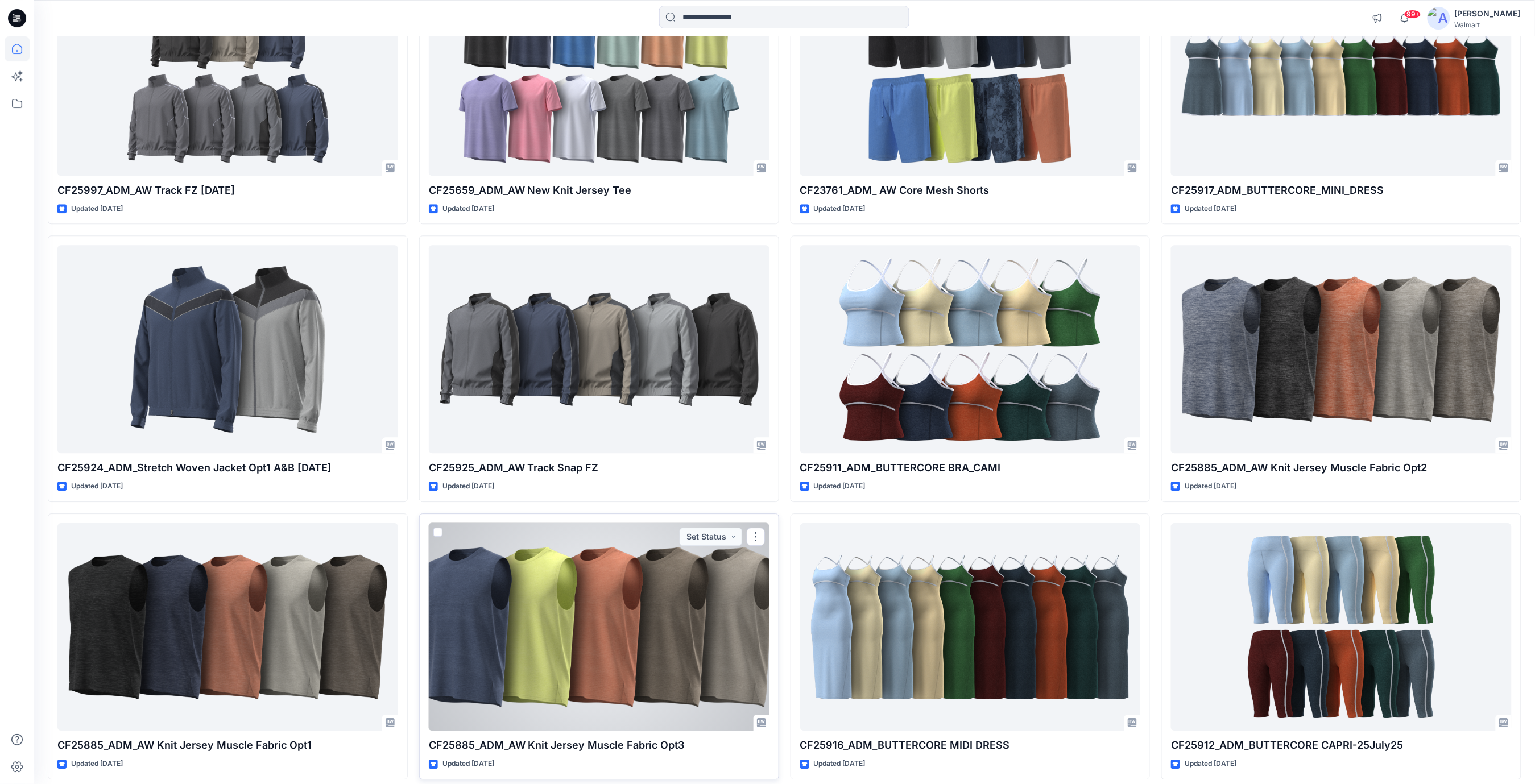
click at [570, 590] on div at bounding box center [599, 627] width 341 height 208
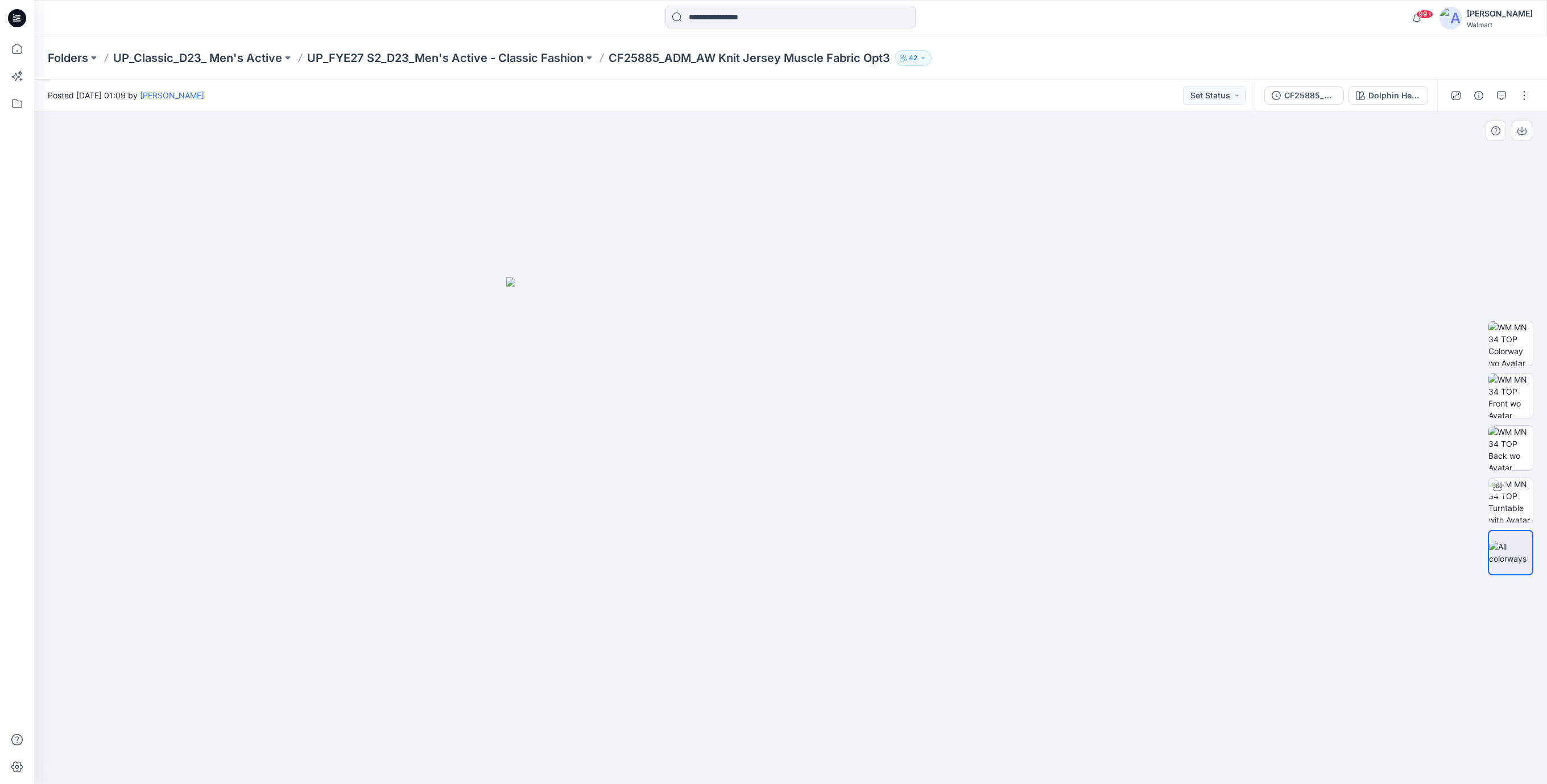
click at [857, 253] on div at bounding box center [790, 448] width 1513 height 673
click at [15, 18] on icon at bounding box center [17, 18] width 18 height 18
